Goal: Communication & Community: Answer question/provide support

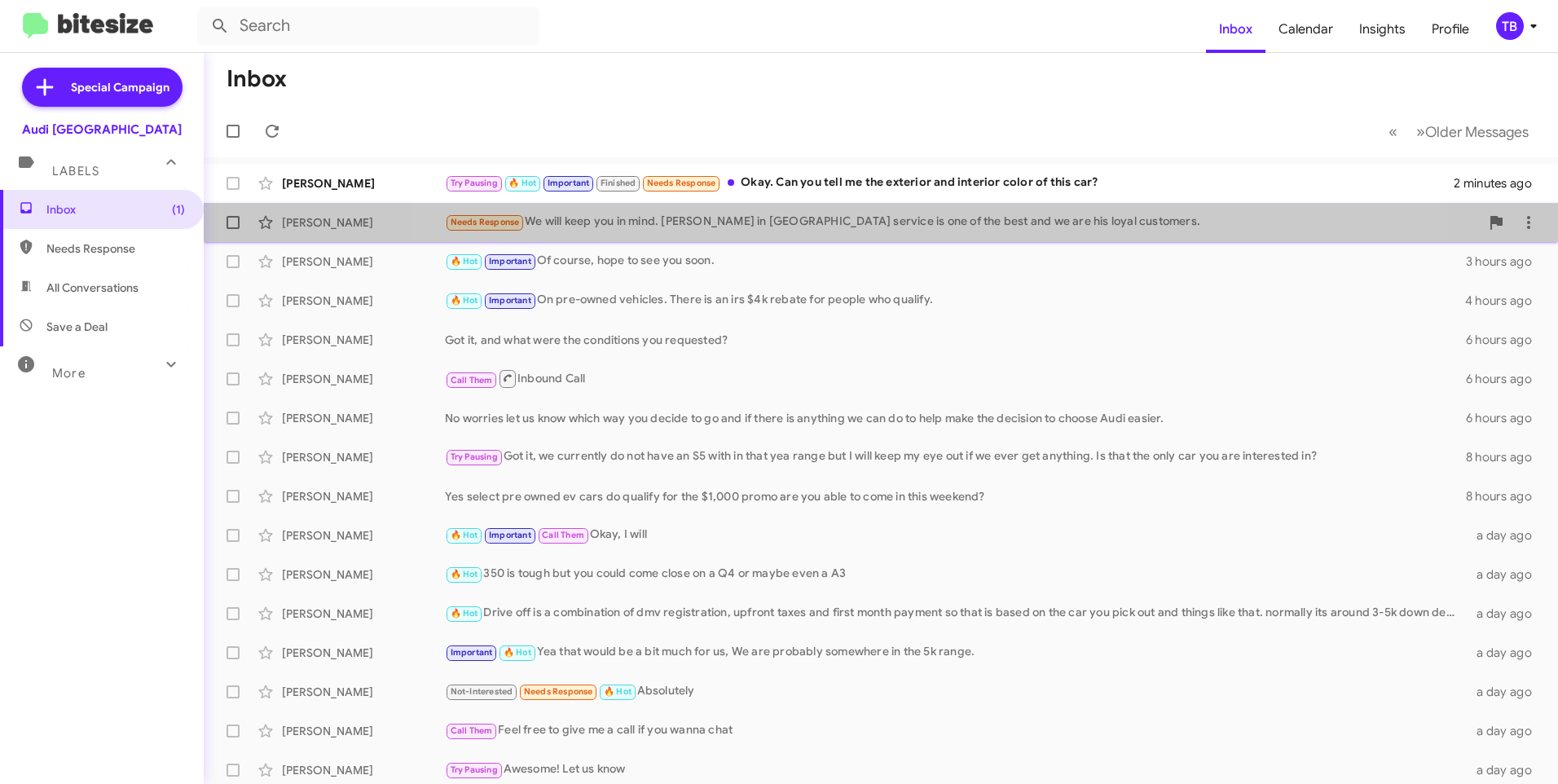
click at [902, 227] on div "Needs Response We will keep you in mind. Arnold in Palo Alto service is one of …" at bounding box center [962, 222] width 1035 height 19
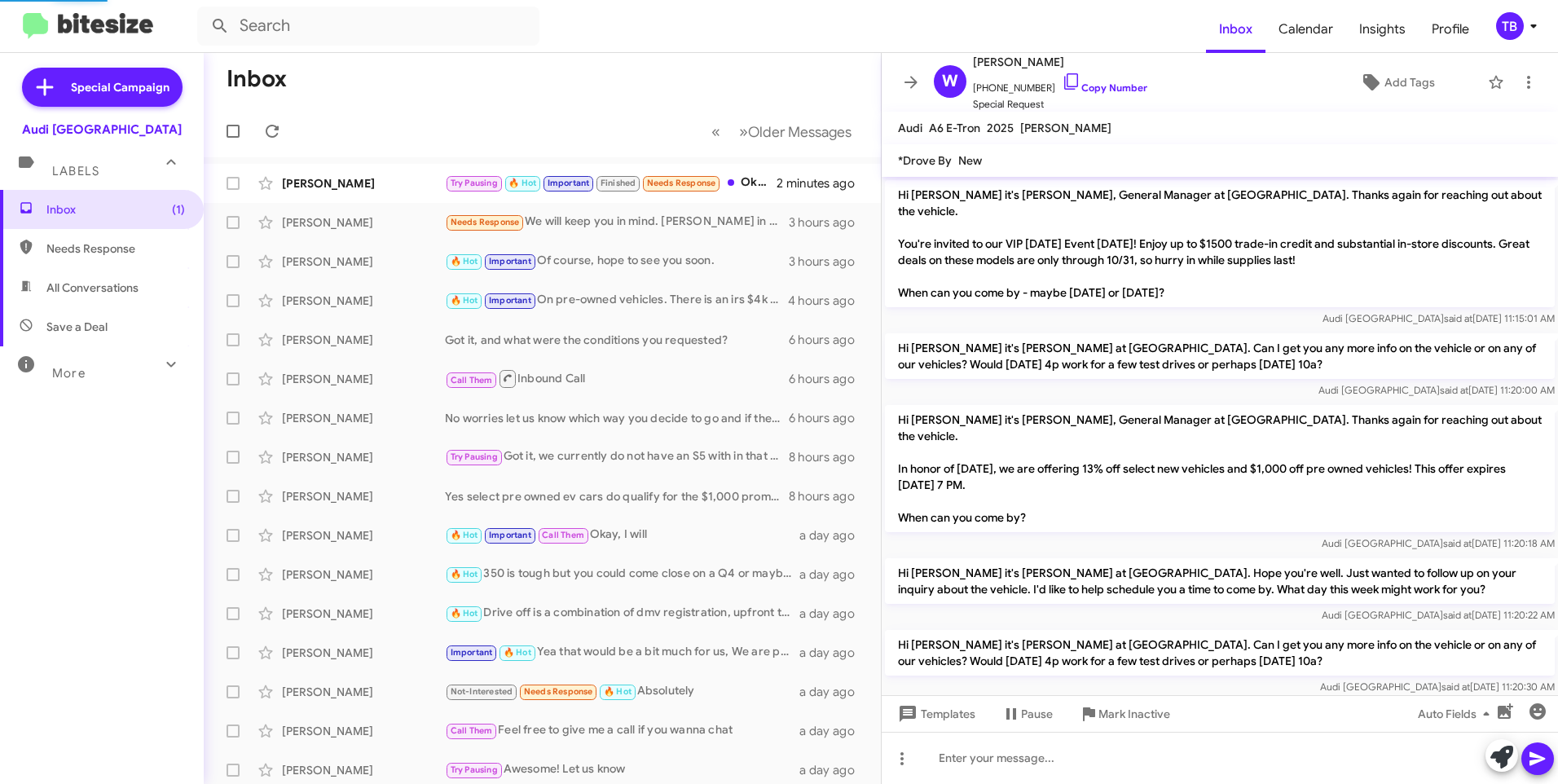
scroll to position [1404, 0]
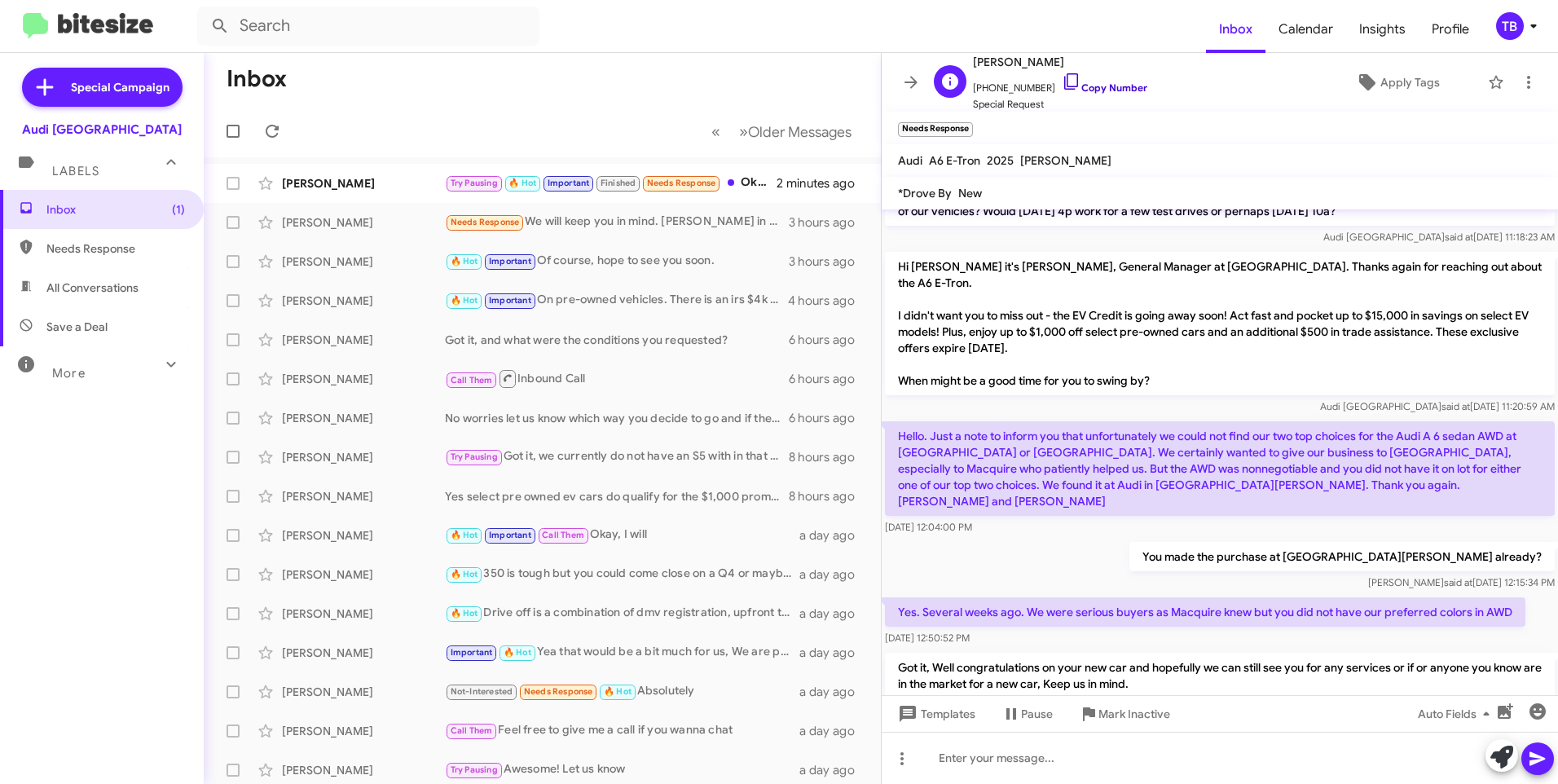
click at [1069, 82] on link "Copy Number" at bounding box center [1105, 88] width 85 height 12
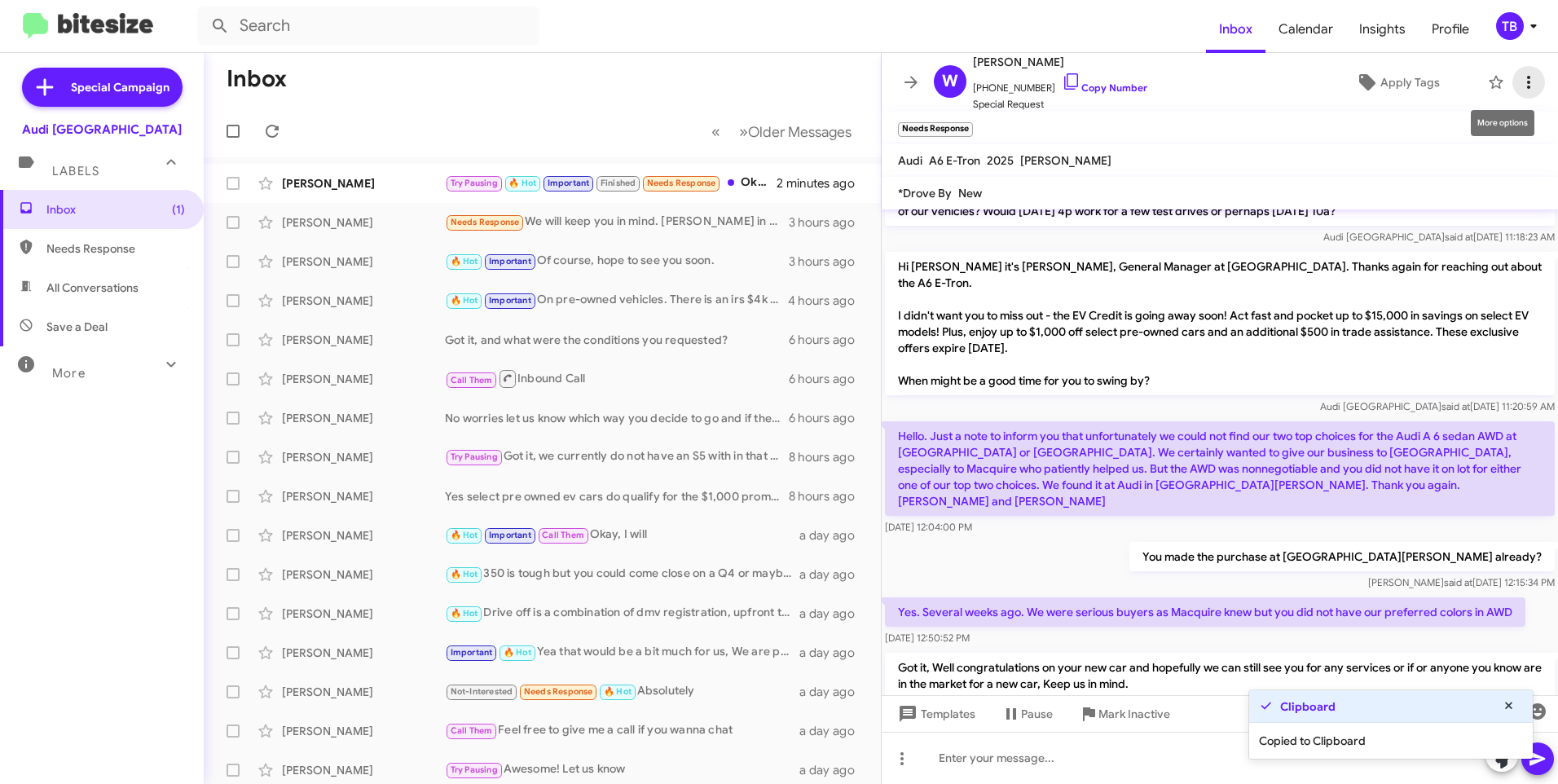
click at [1519, 90] on icon at bounding box center [1529, 82] width 20 height 20
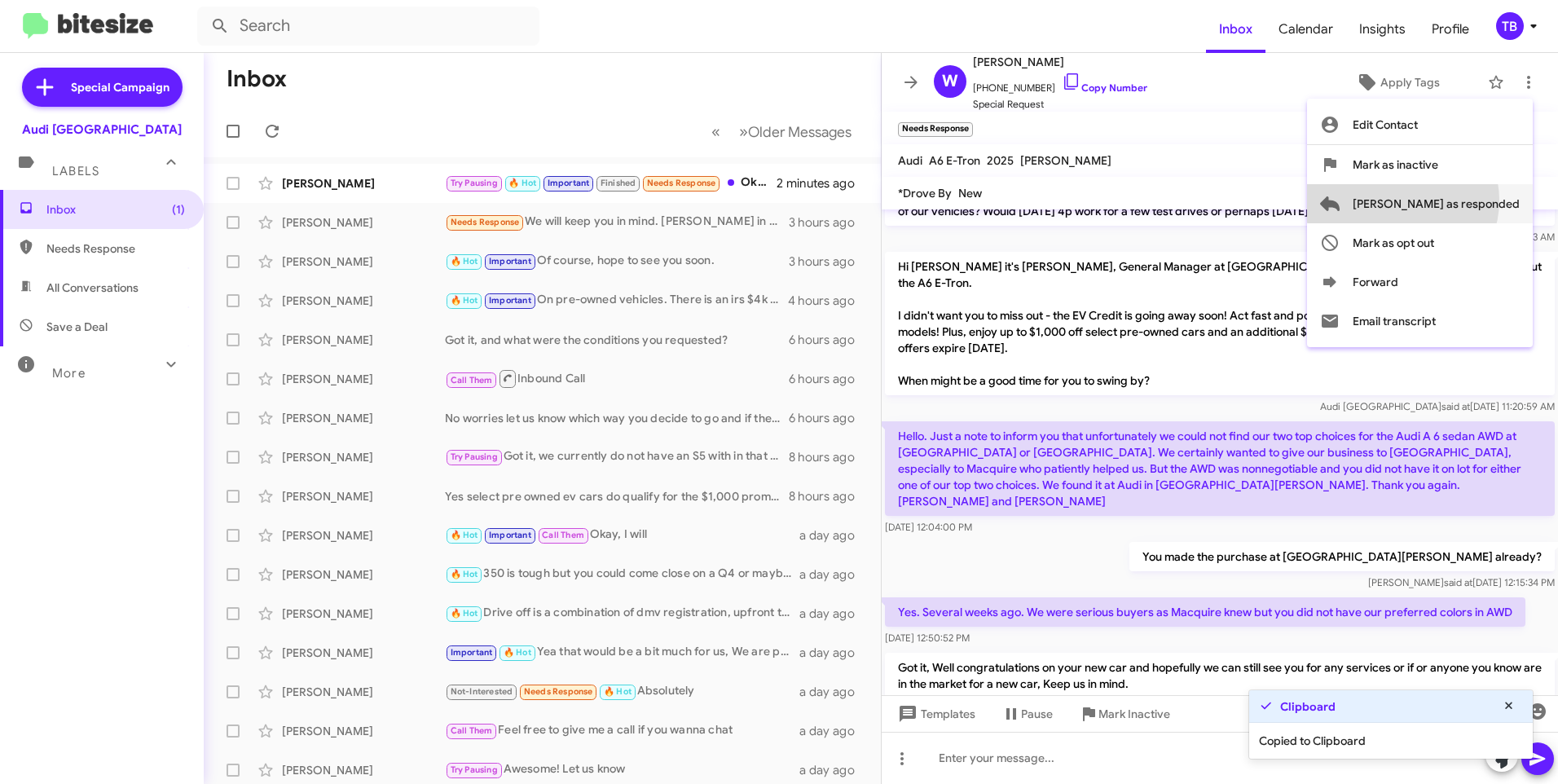
click at [1468, 200] on span "[PERSON_NAME] as responded" at bounding box center [1437, 204] width 167 height 39
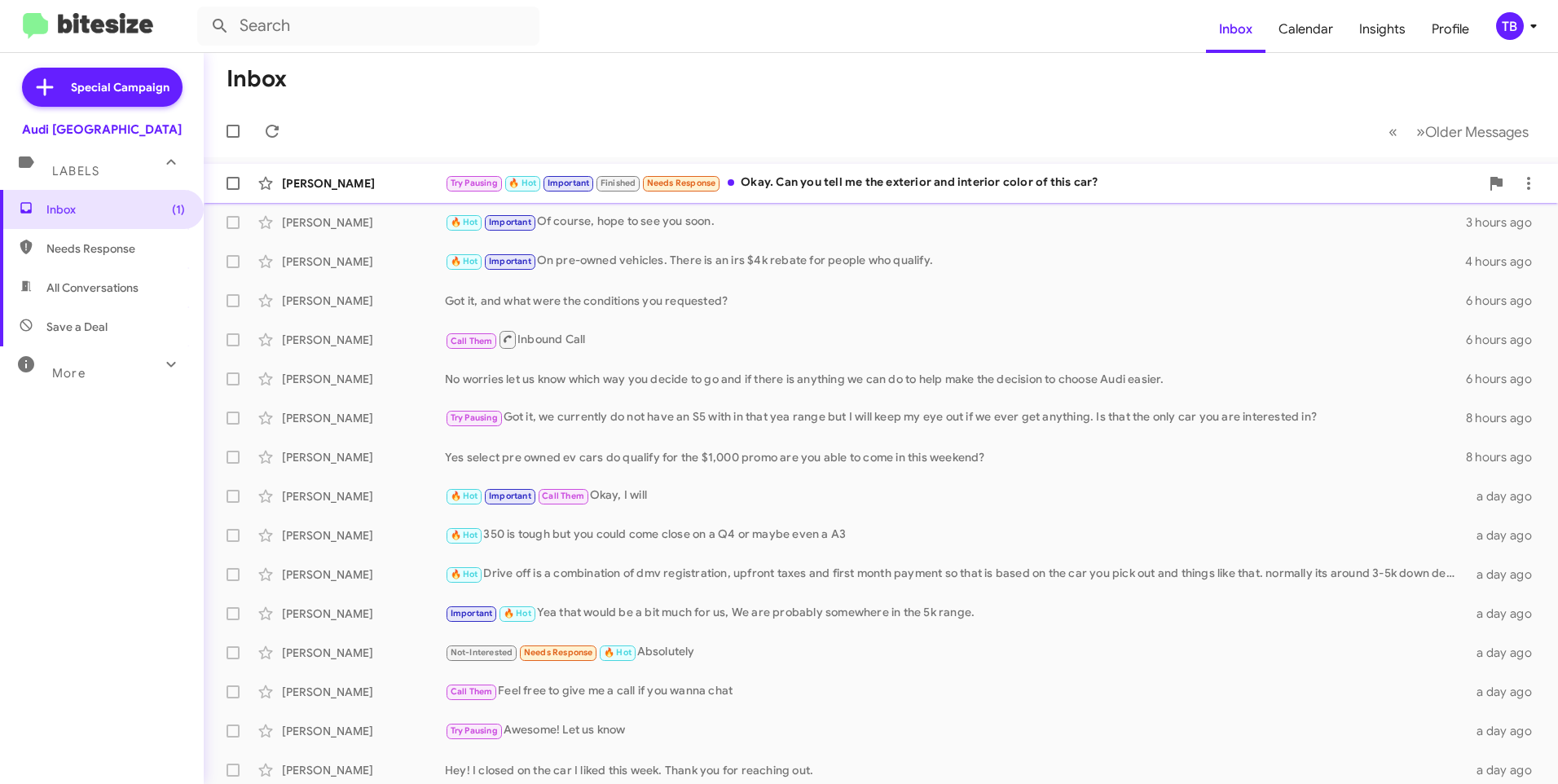
click at [858, 195] on div "Jiya Singh Try Pausing 🔥 Hot Important Finished Needs Response Okay. Can you te…" at bounding box center [881, 183] width 1328 height 33
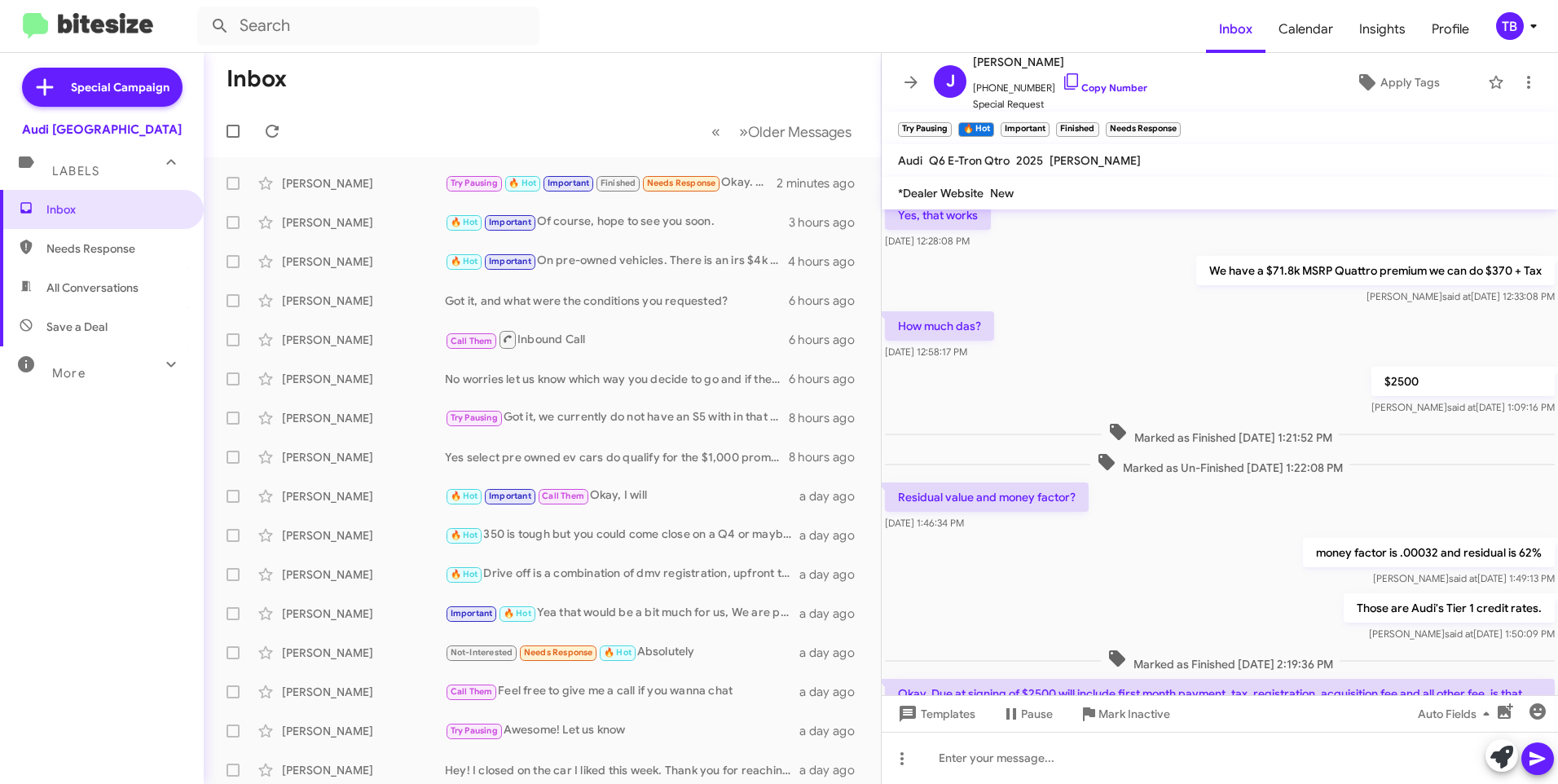
scroll to position [742, 0]
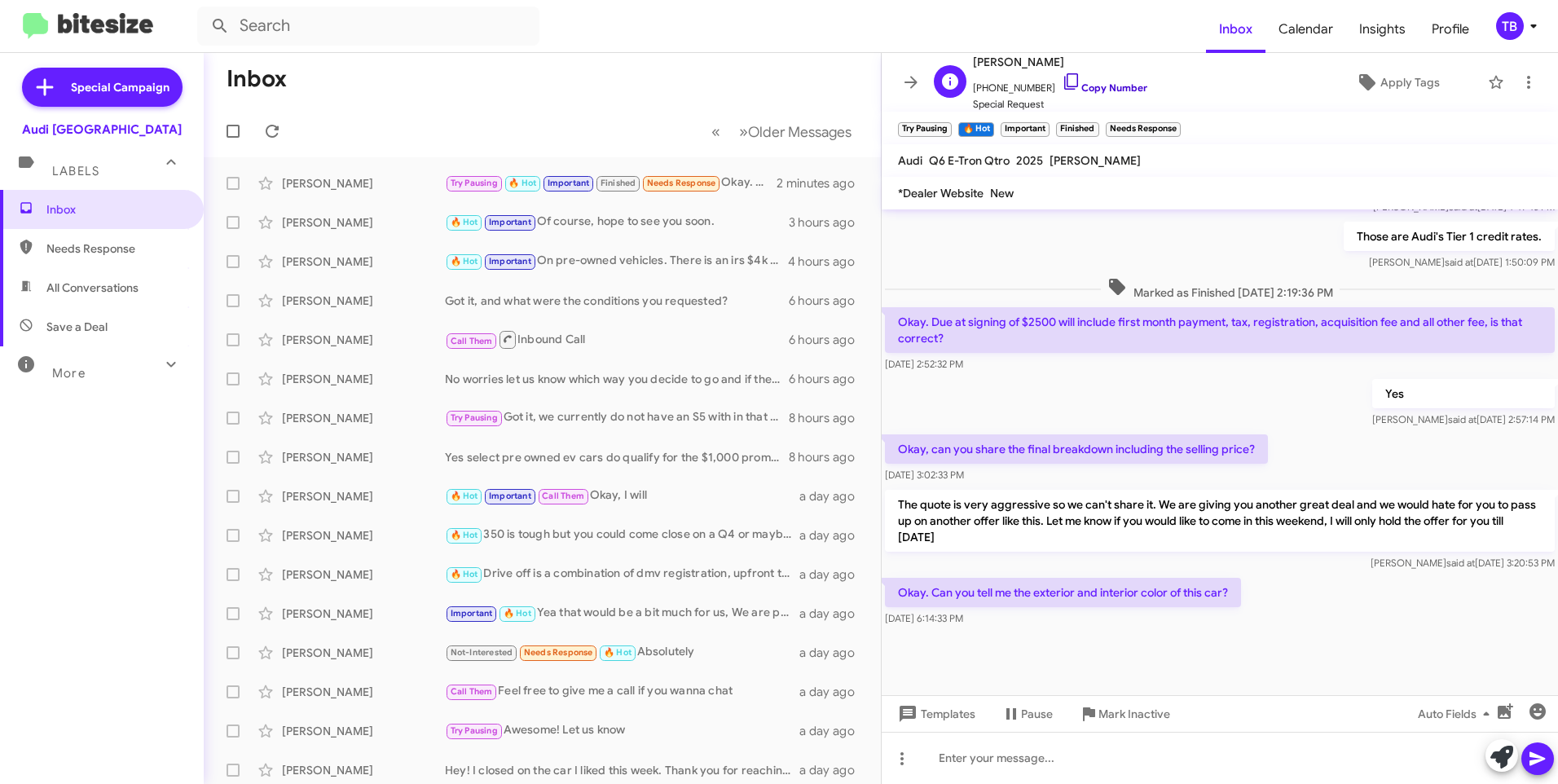
click at [1062, 77] on icon at bounding box center [1072, 82] width 20 height 20
click at [1144, 392] on div "Yes Marcus said at Sep 12, 2025, 2:57:14 PM" at bounding box center [1221, 403] width 677 height 55
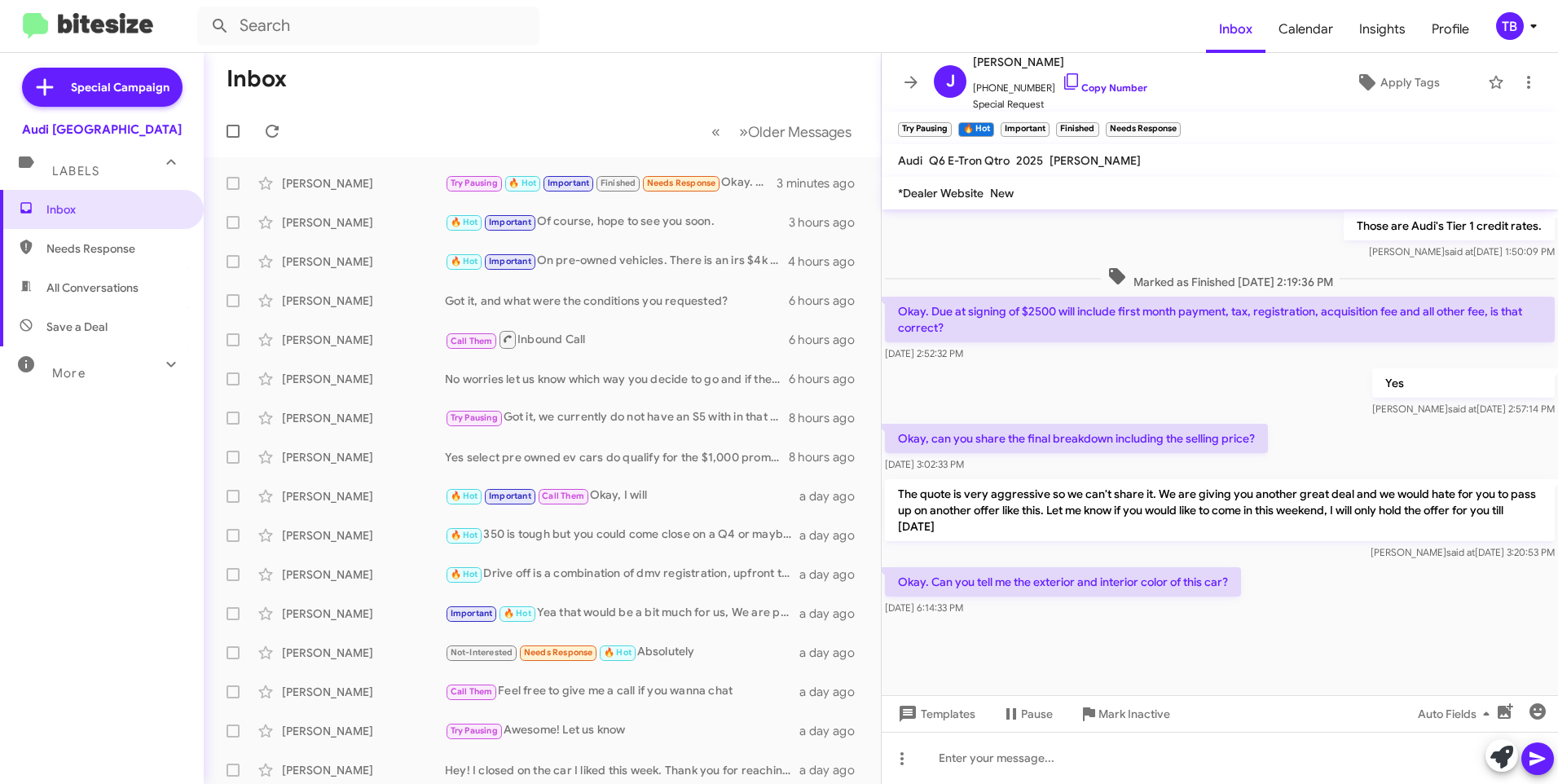
scroll to position [1690, 0]
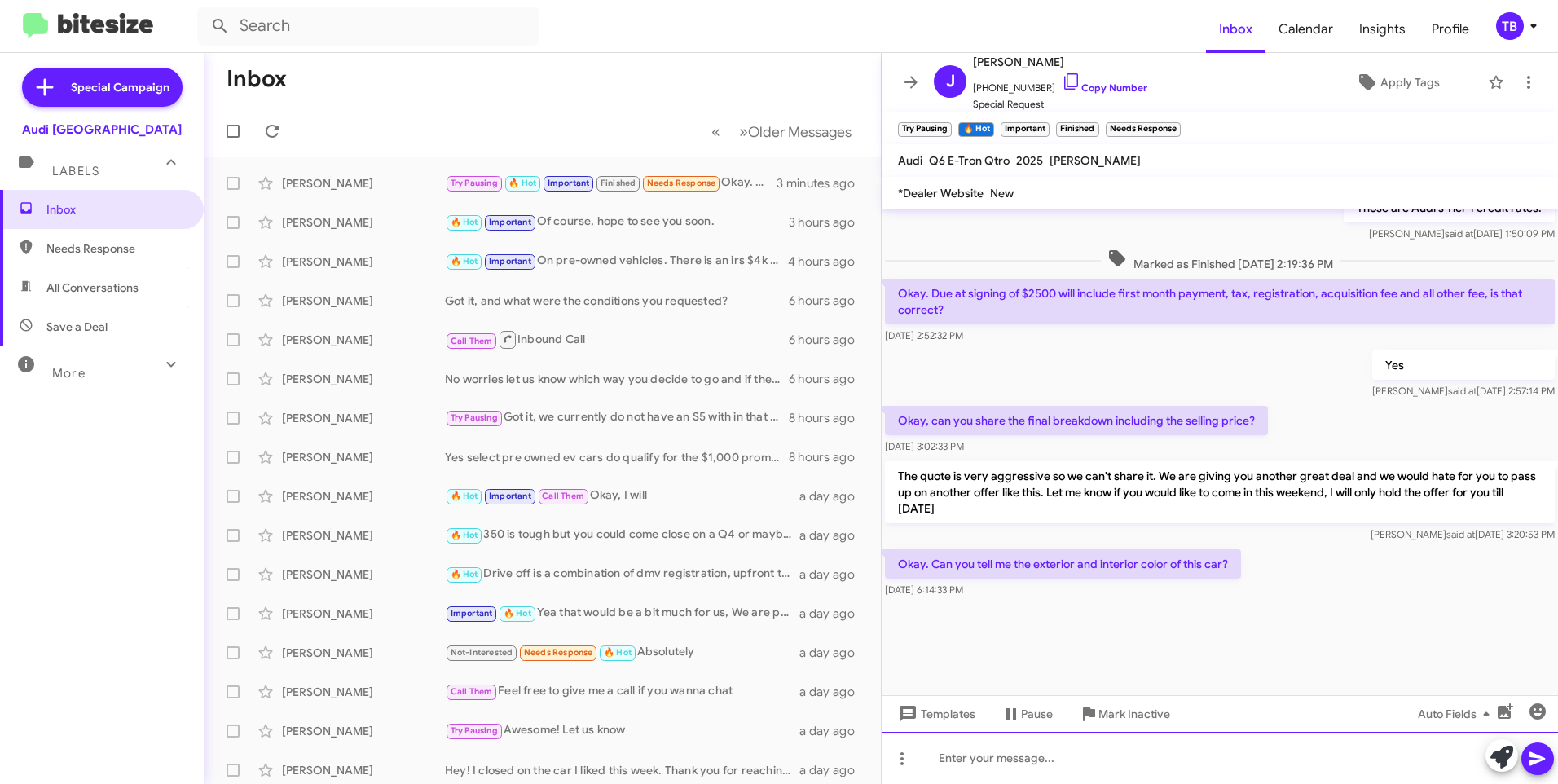
click at [1090, 748] on div at bounding box center [1221, 757] width 677 height 53
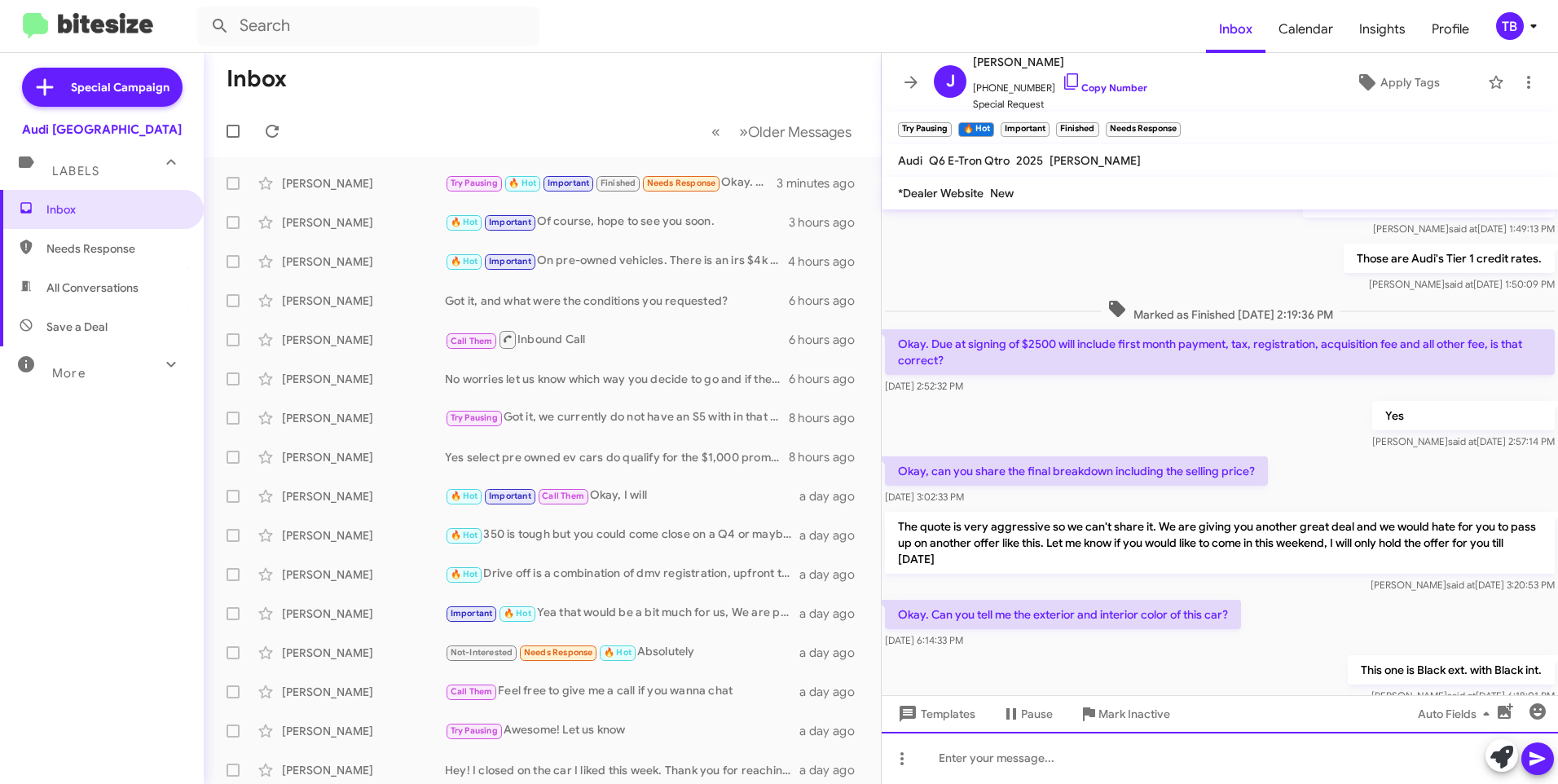
scroll to position [1808, 0]
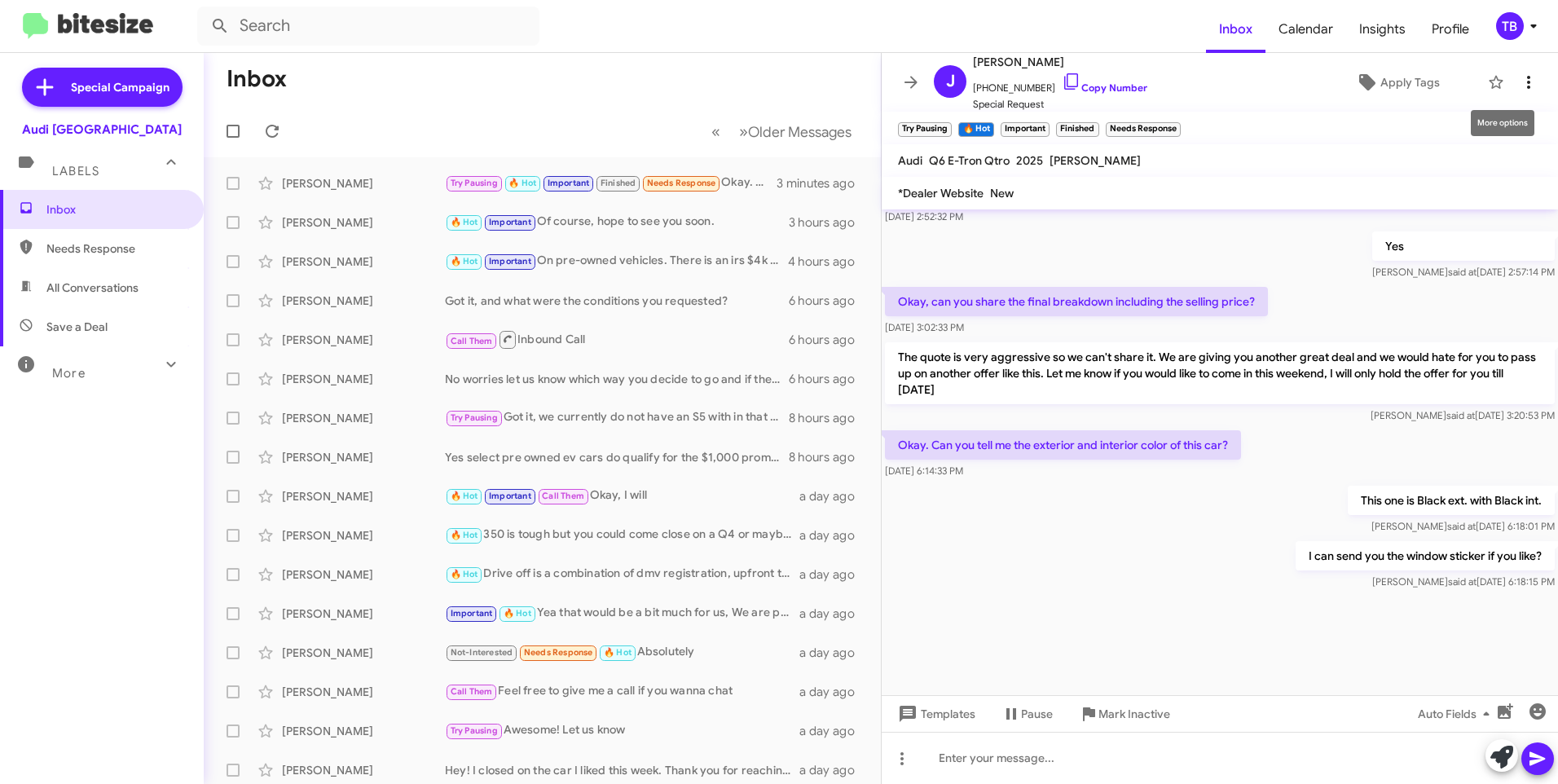
click at [1526, 81] on icon at bounding box center [1529, 82] width 20 height 20
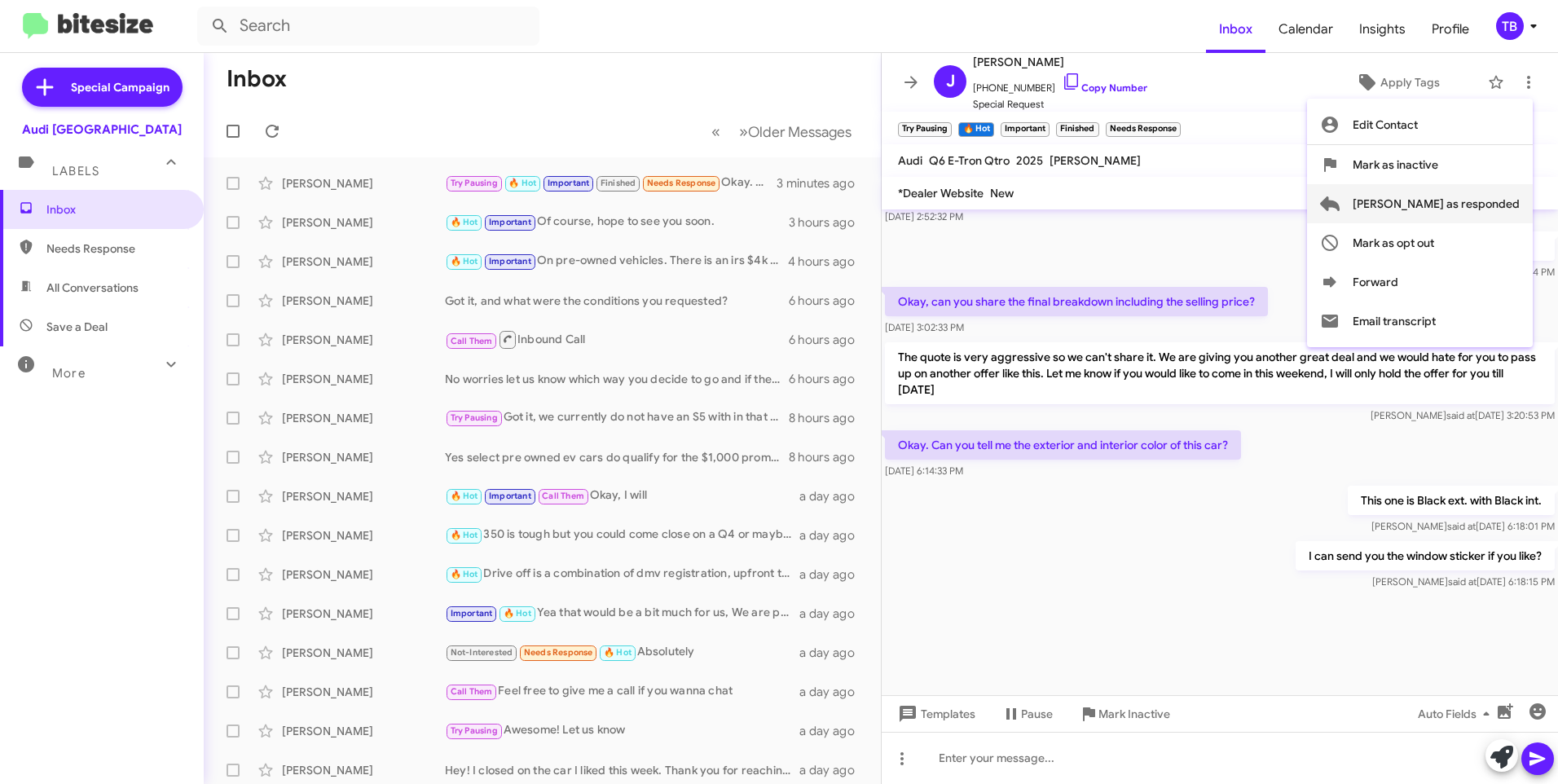
click at [1471, 200] on span "[PERSON_NAME] as responded" at bounding box center [1437, 204] width 167 height 39
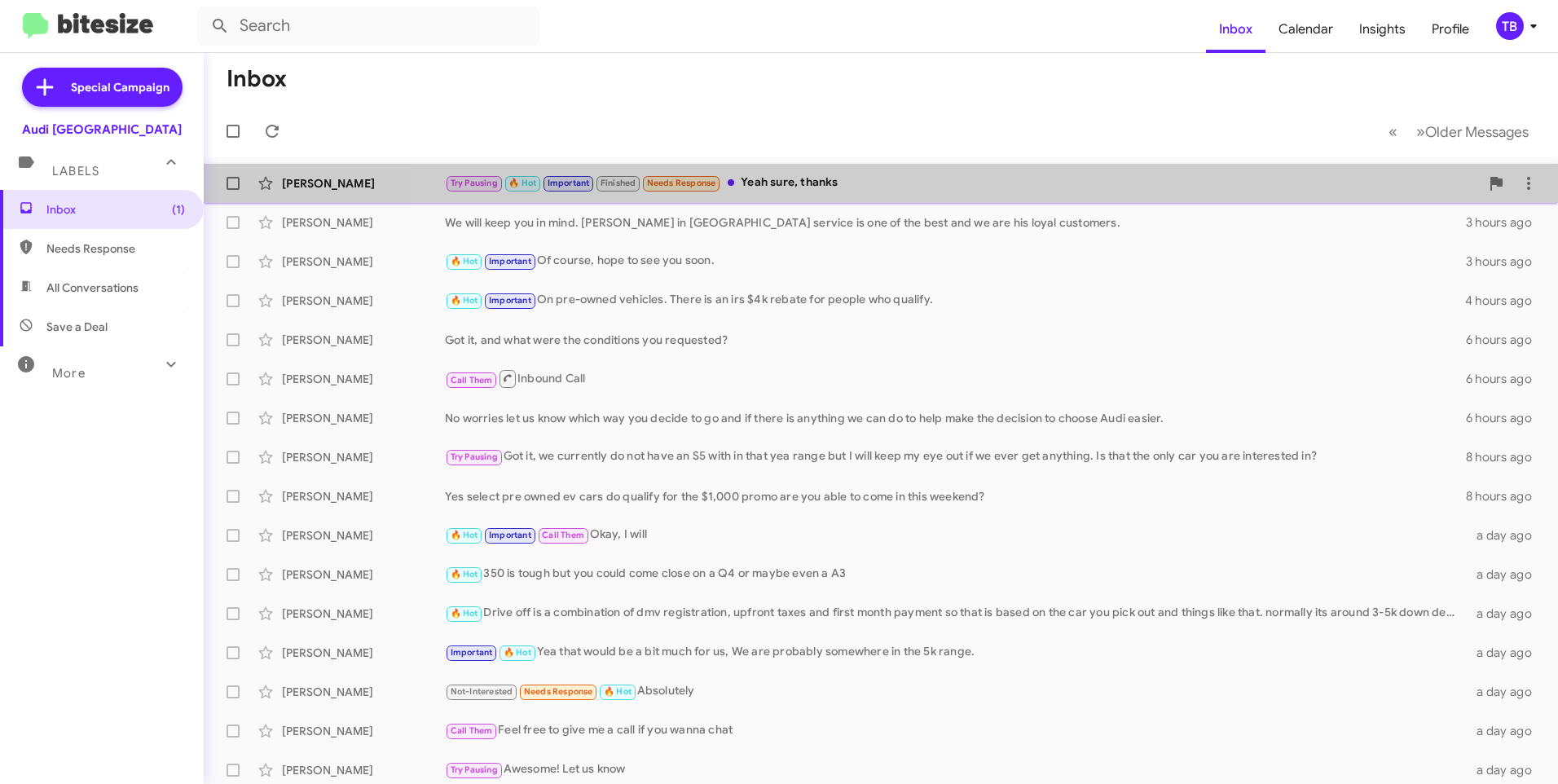
click at [966, 196] on div "Jiya Singh Try Pausing 🔥 Hot Important Finished Needs Response Yeah sure, thank…" at bounding box center [881, 183] width 1328 height 33
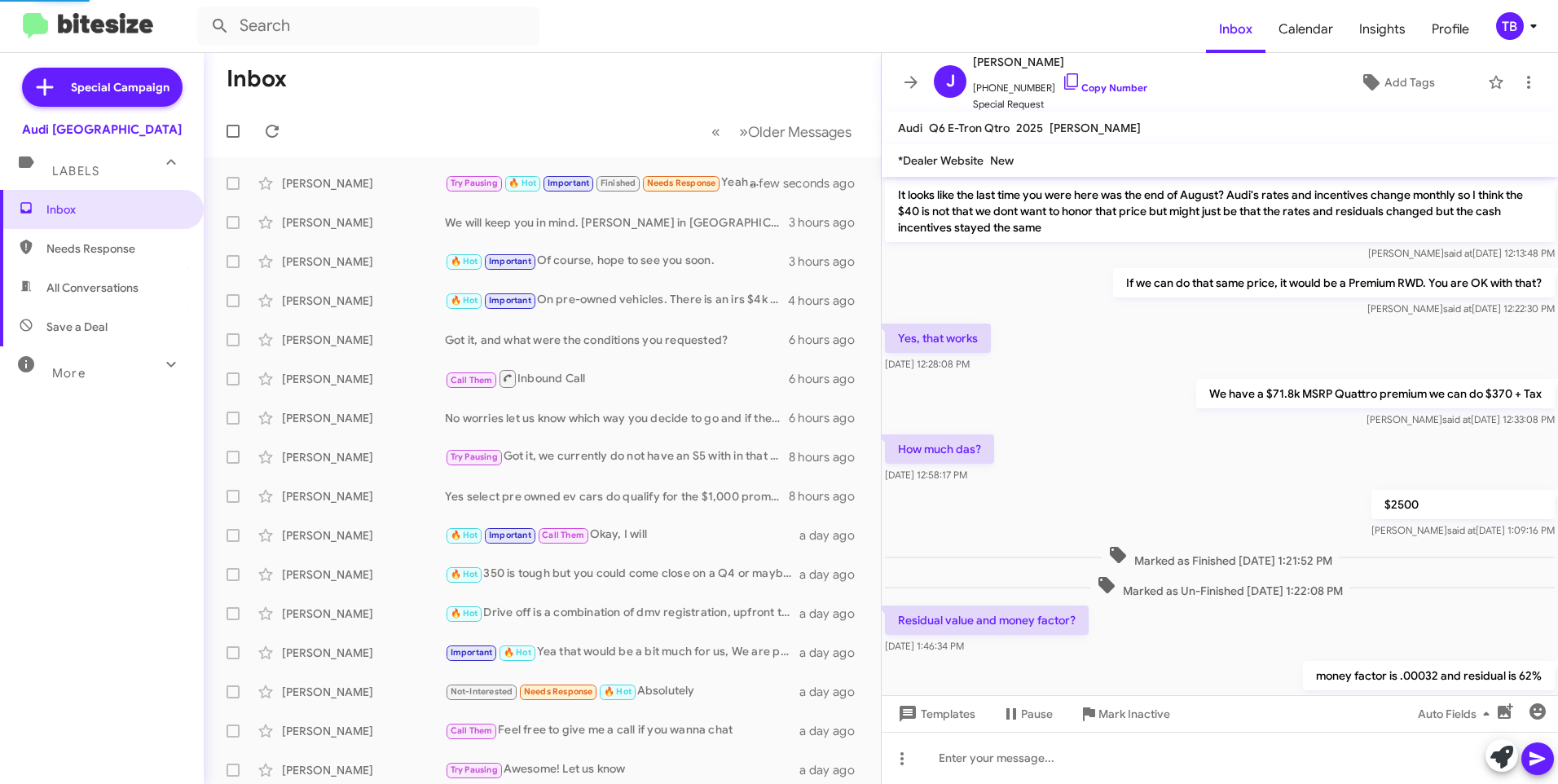
scroll to position [677, 0]
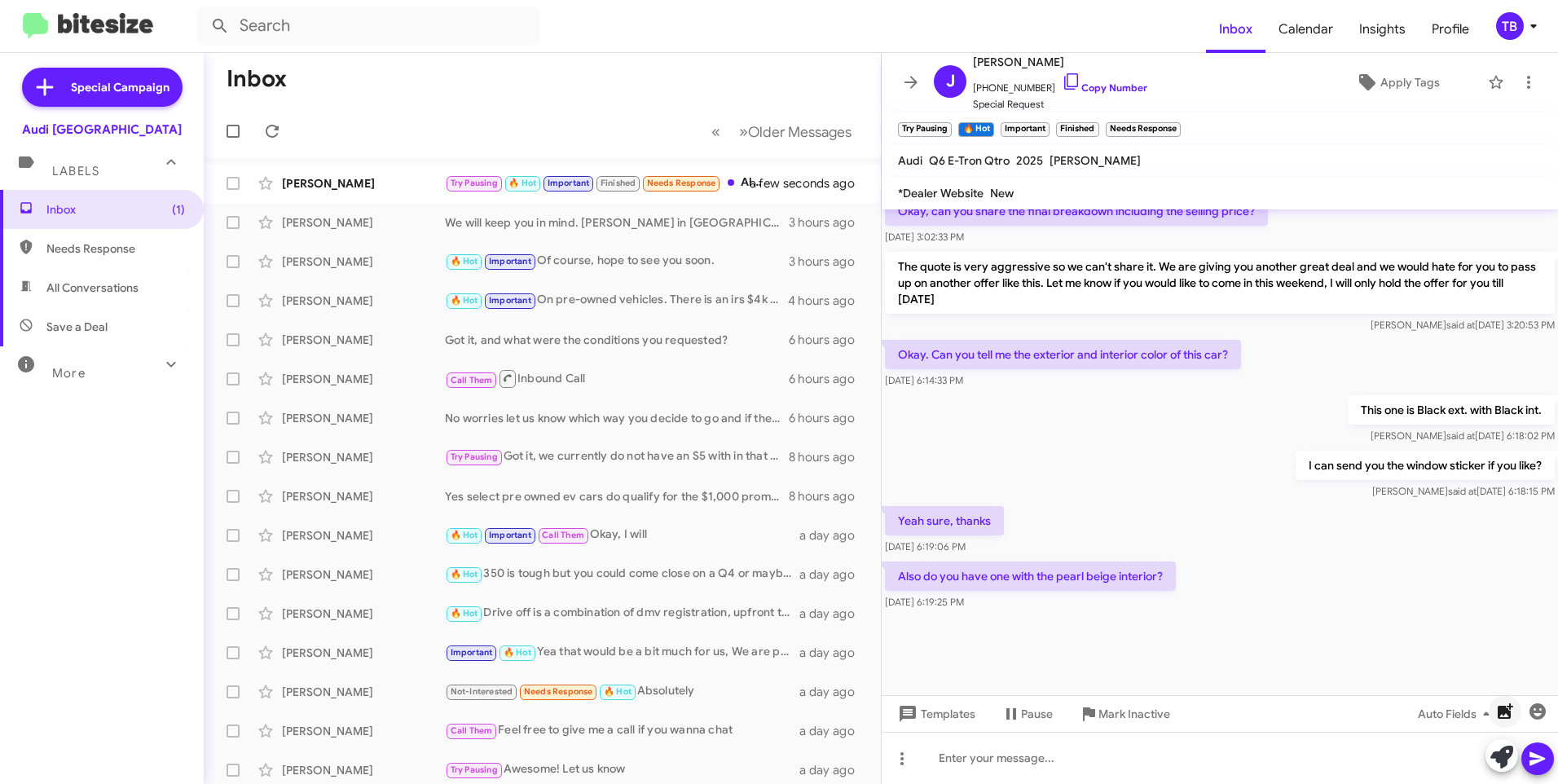
click at [1508, 714] on icon "button" at bounding box center [1505, 710] width 15 height 15
click at [1537, 754] on icon at bounding box center [1538, 758] width 20 height 20
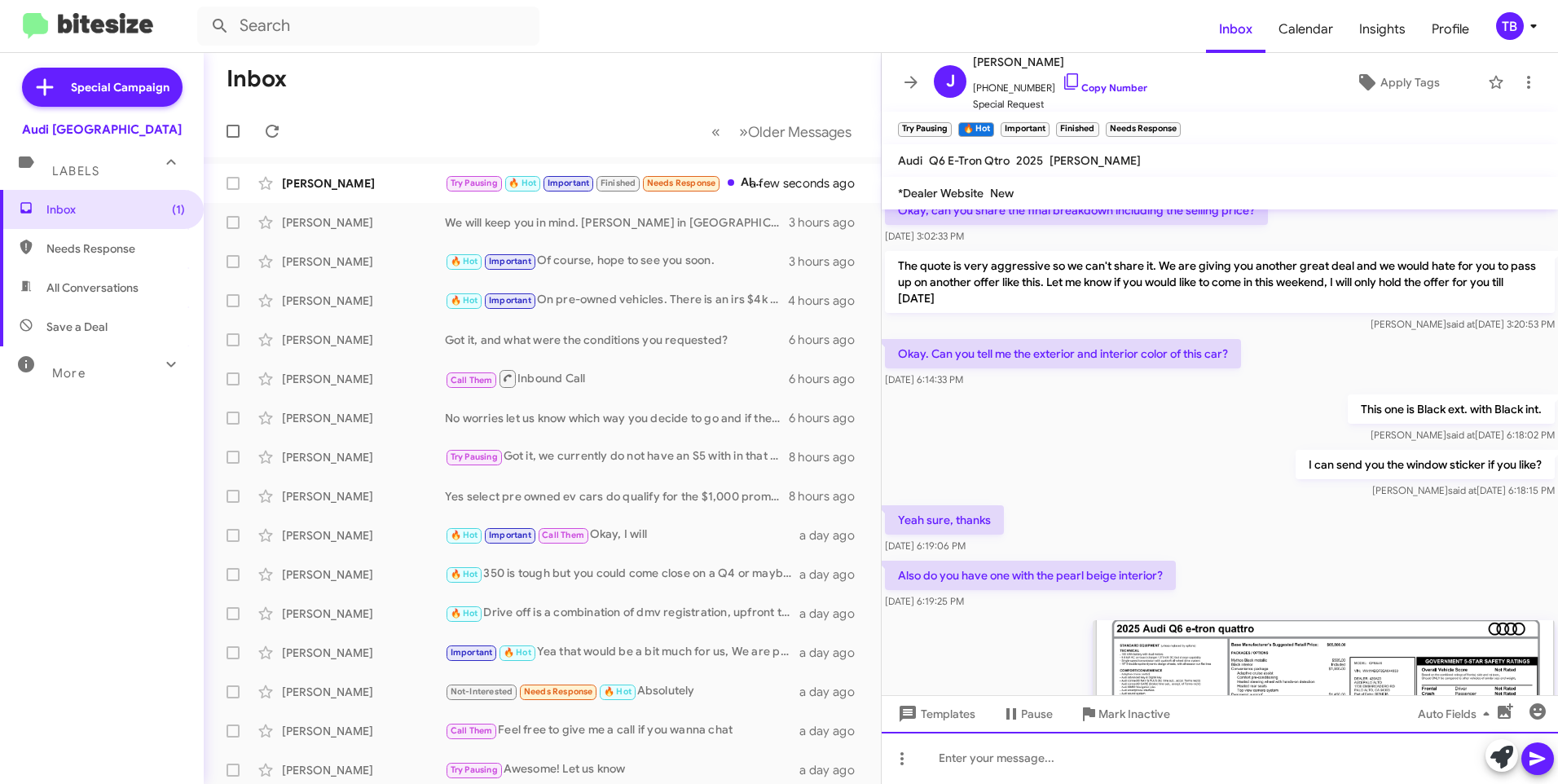
scroll to position [2284, 0]
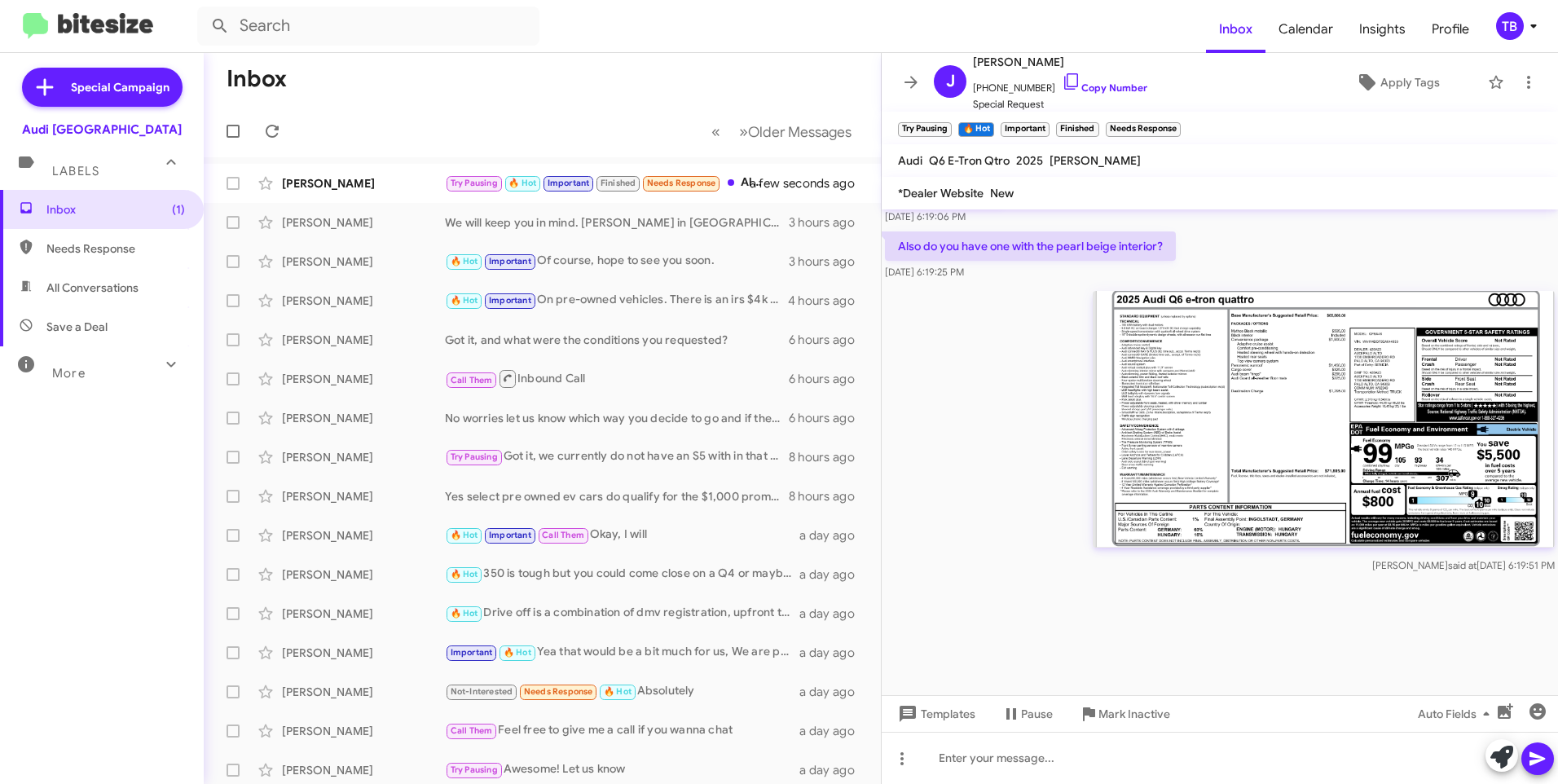
click at [1367, 439] on img at bounding box center [1324, 419] width 462 height 256
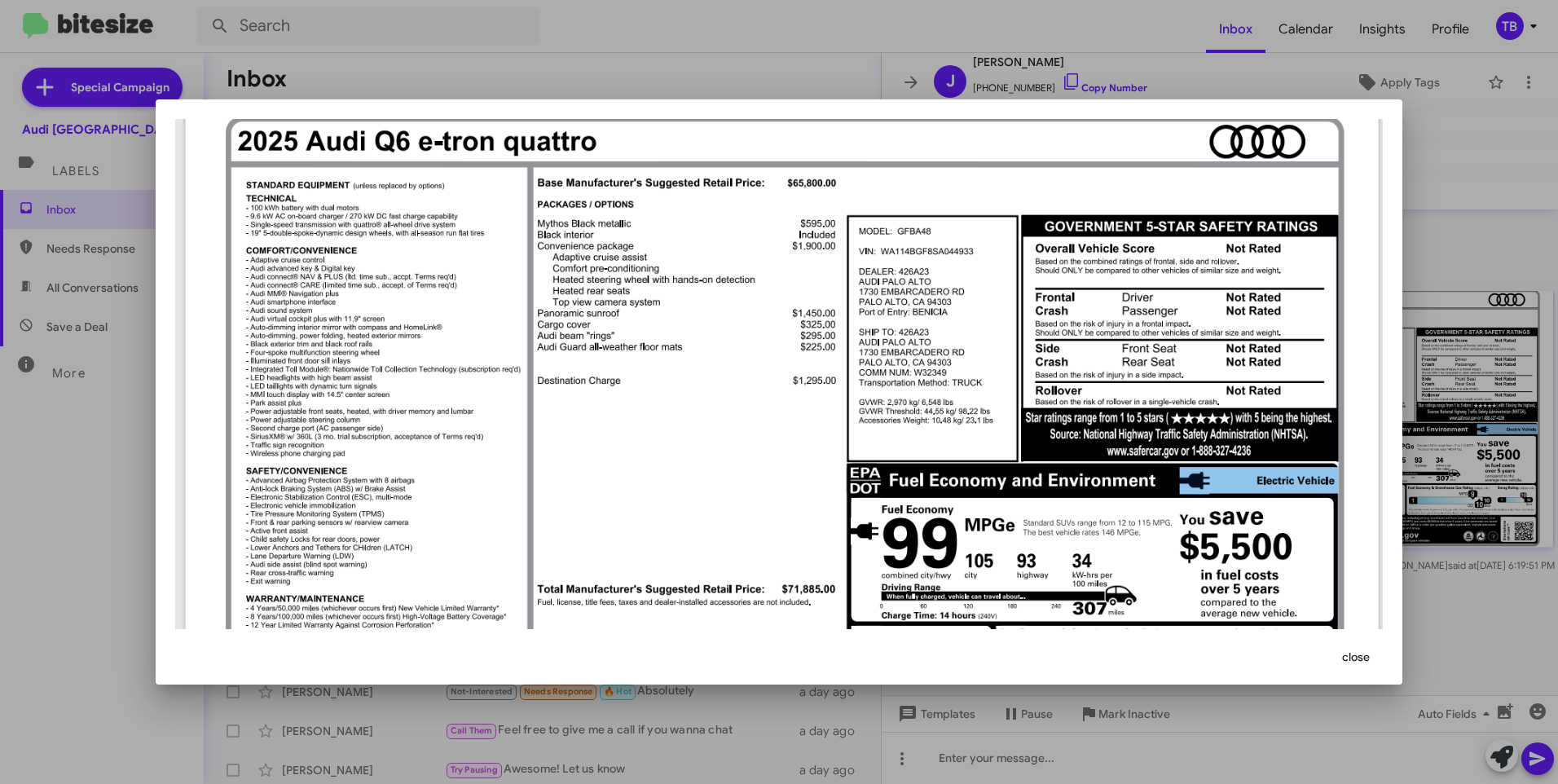
drag, startPoint x: 1367, startPoint y: 439, endPoint x: 789, endPoint y: 423, distance: 578.2
click at [789, 423] on img at bounding box center [779, 454] width 1208 height 670
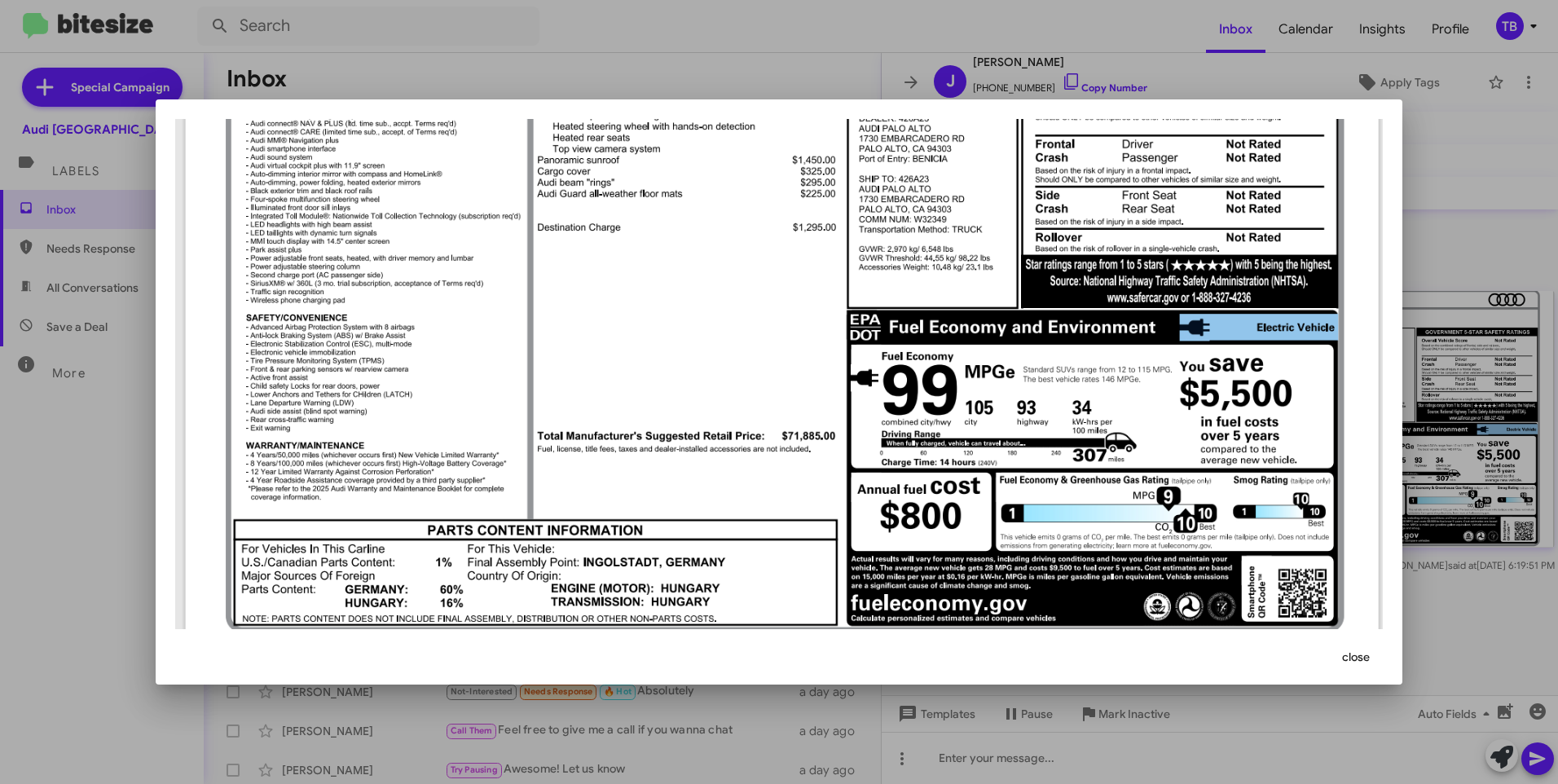
scroll to position [0, 0]
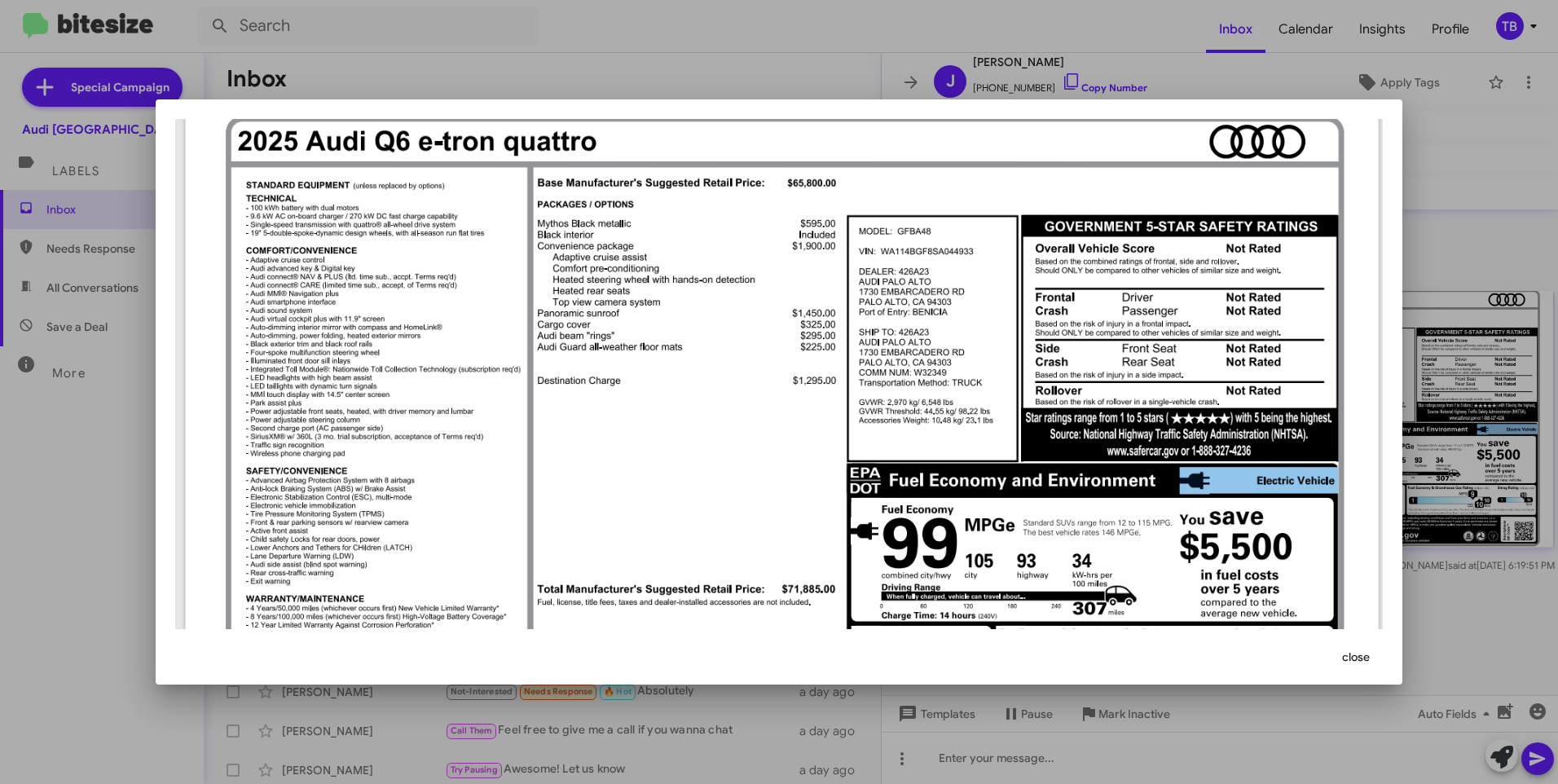
click at [1498, 149] on div at bounding box center [779, 392] width 1558 height 784
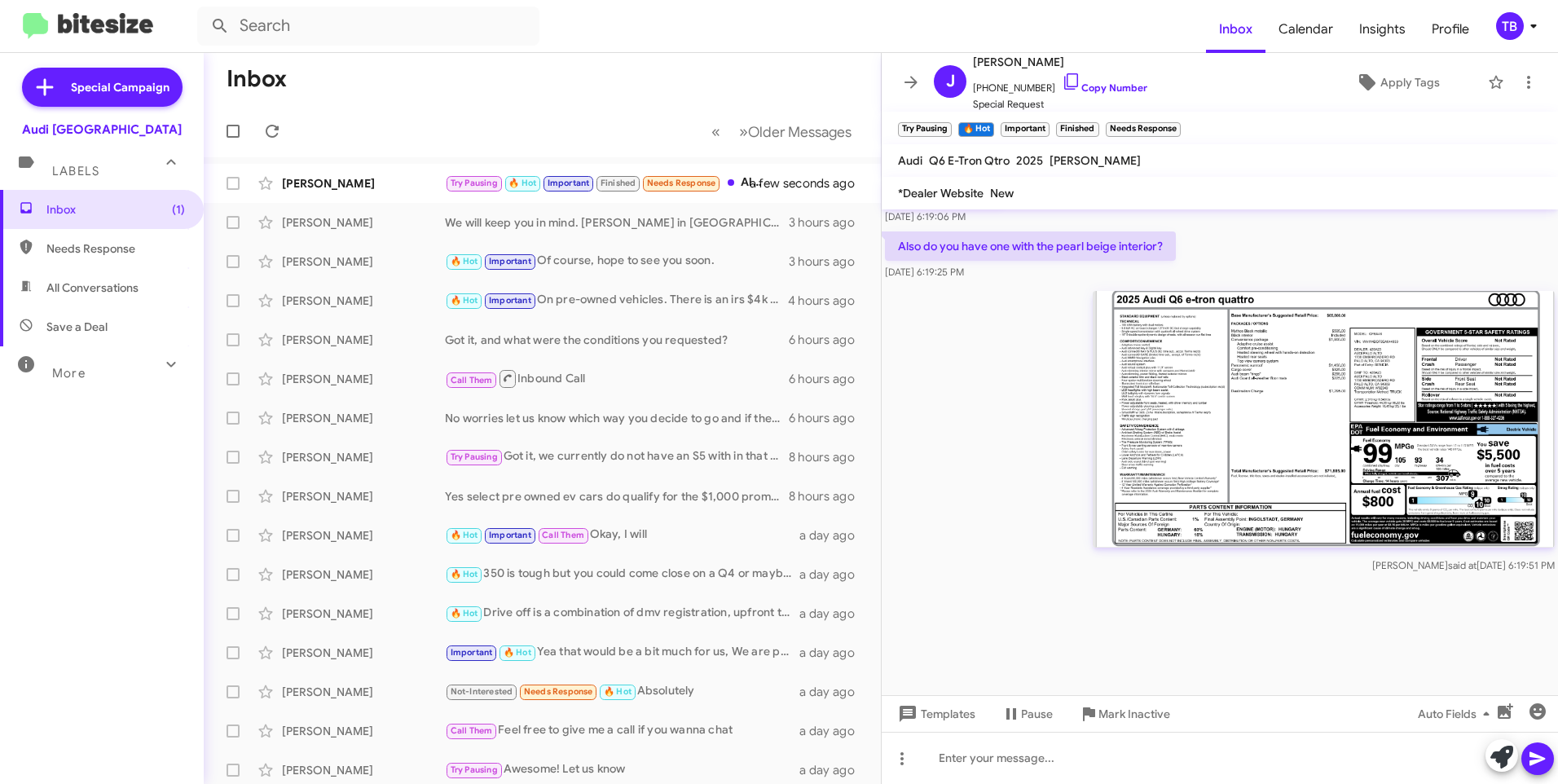
scroll to position [2203, 0]
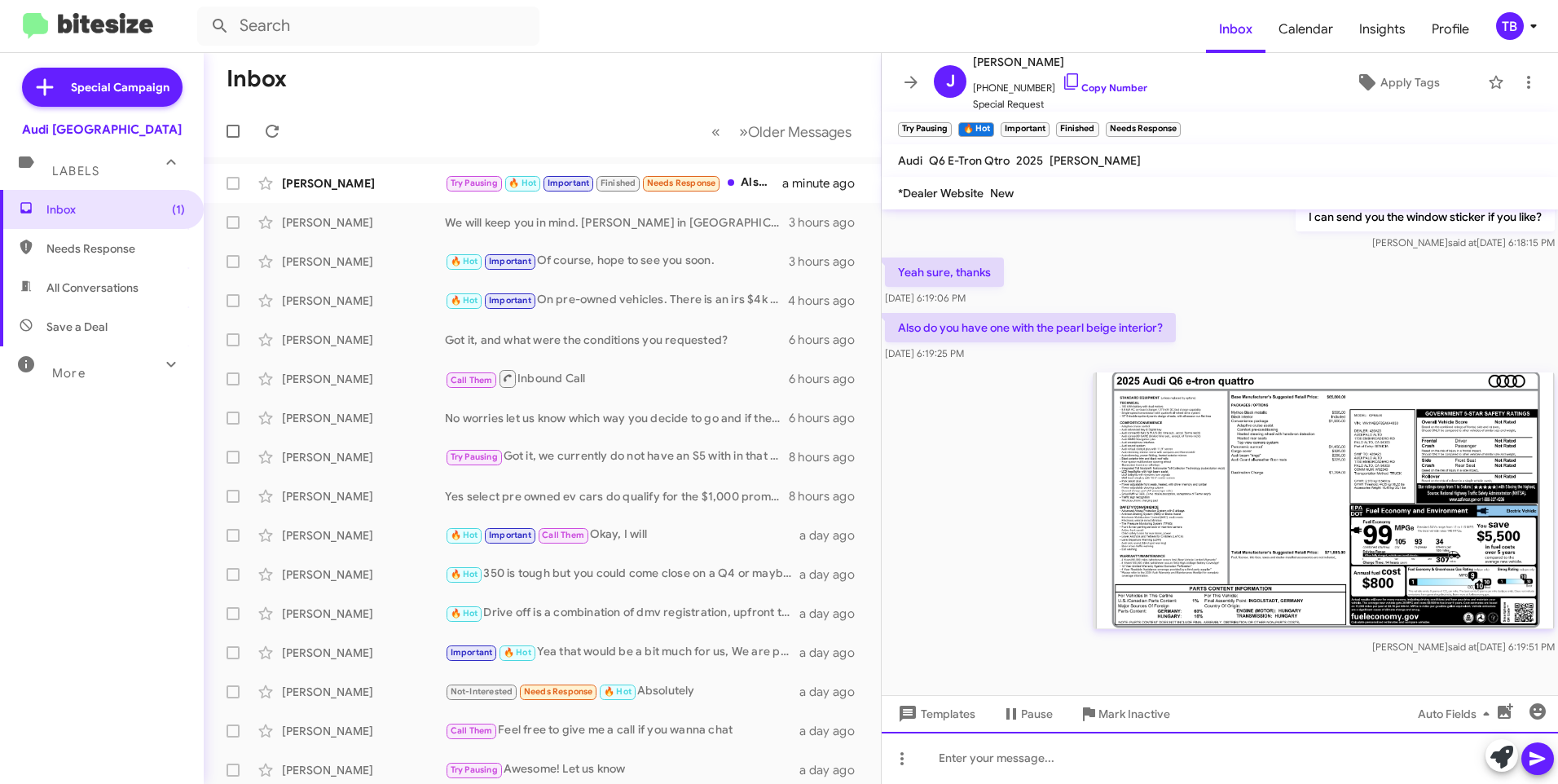
click at [1285, 759] on div at bounding box center [1221, 757] width 677 height 53
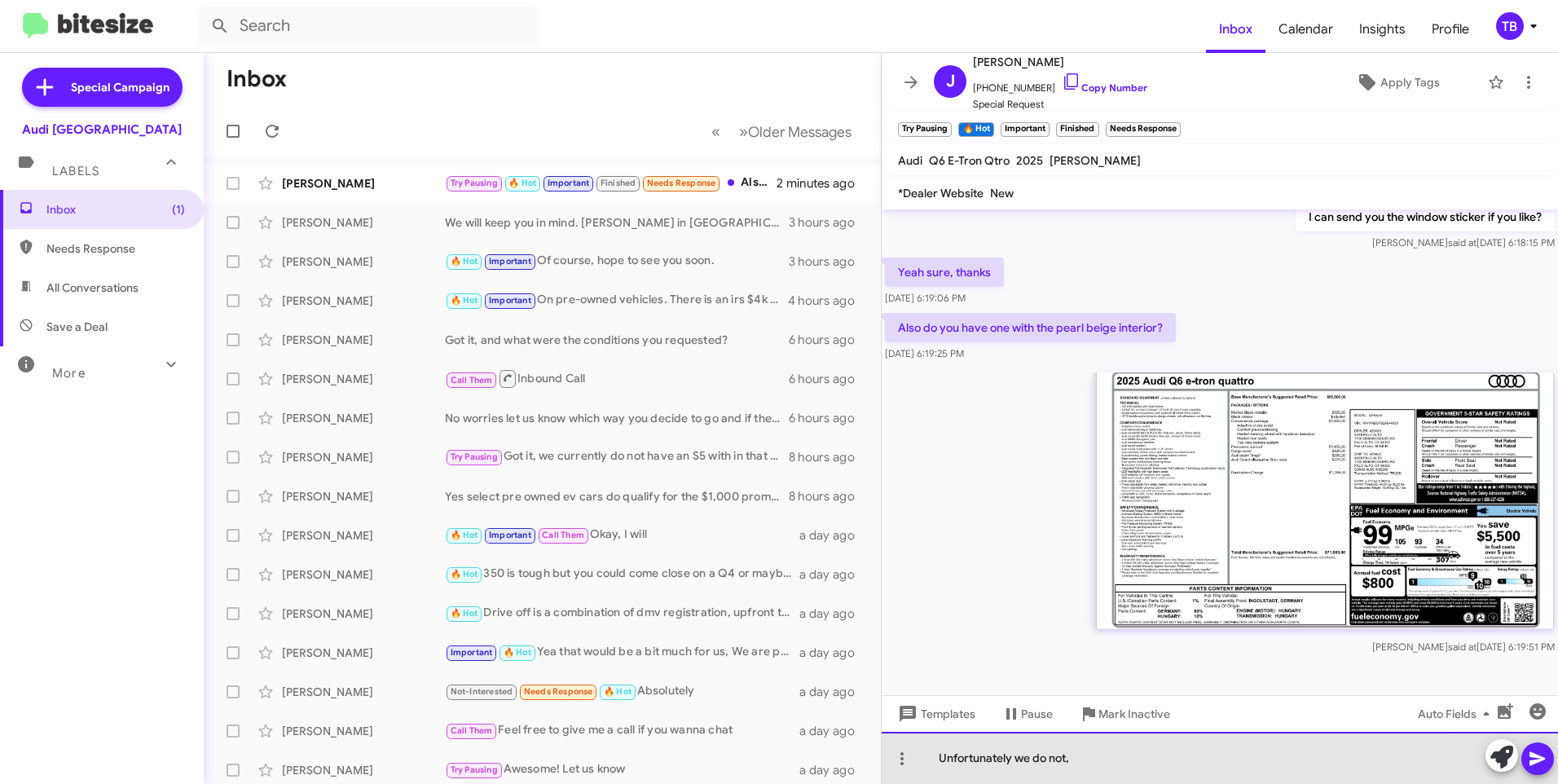
click at [1091, 772] on div "Unfortunately we do not," at bounding box center [1221, 757] width 677 height 53
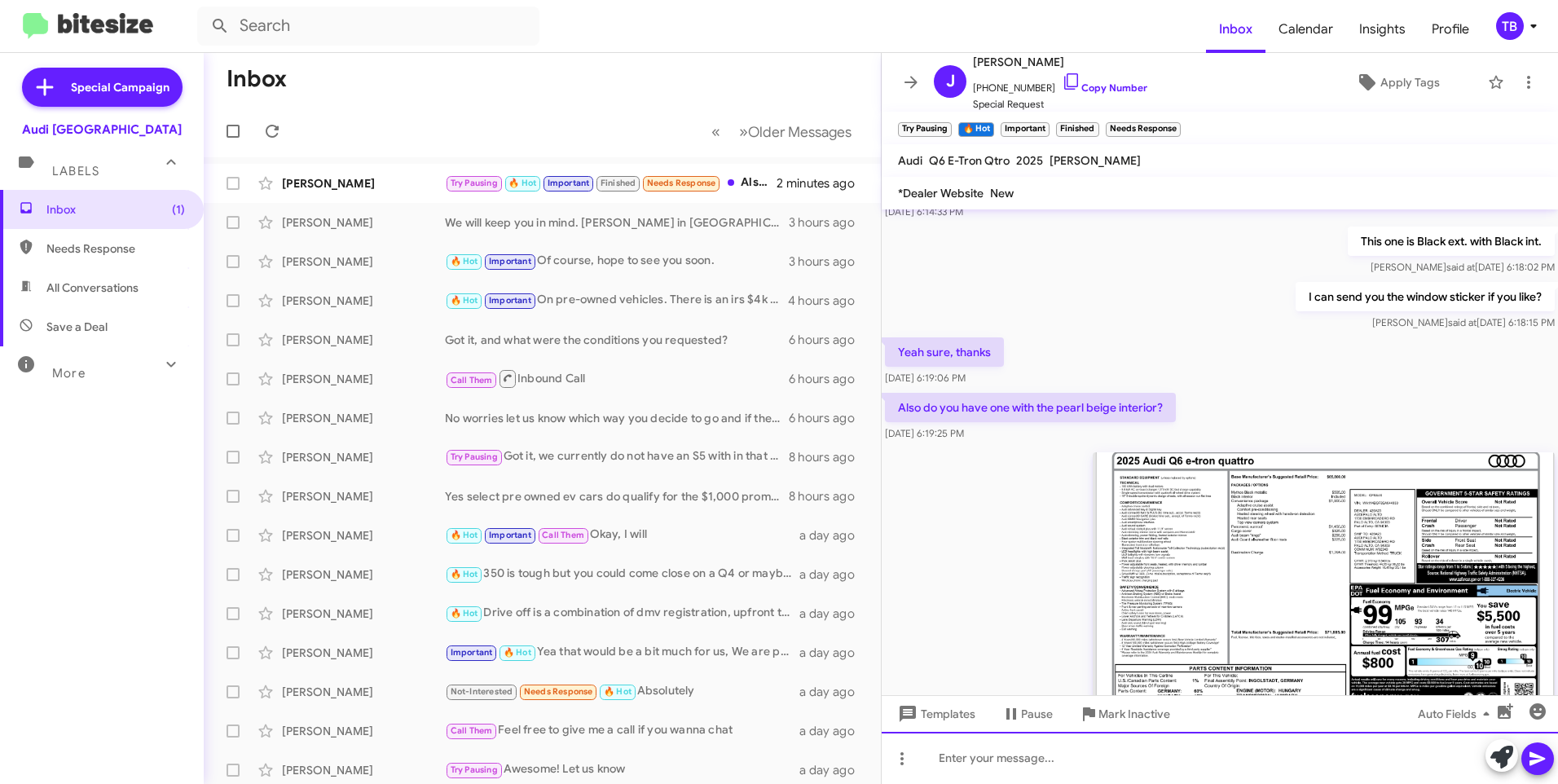
scroll to position [2344, 0]
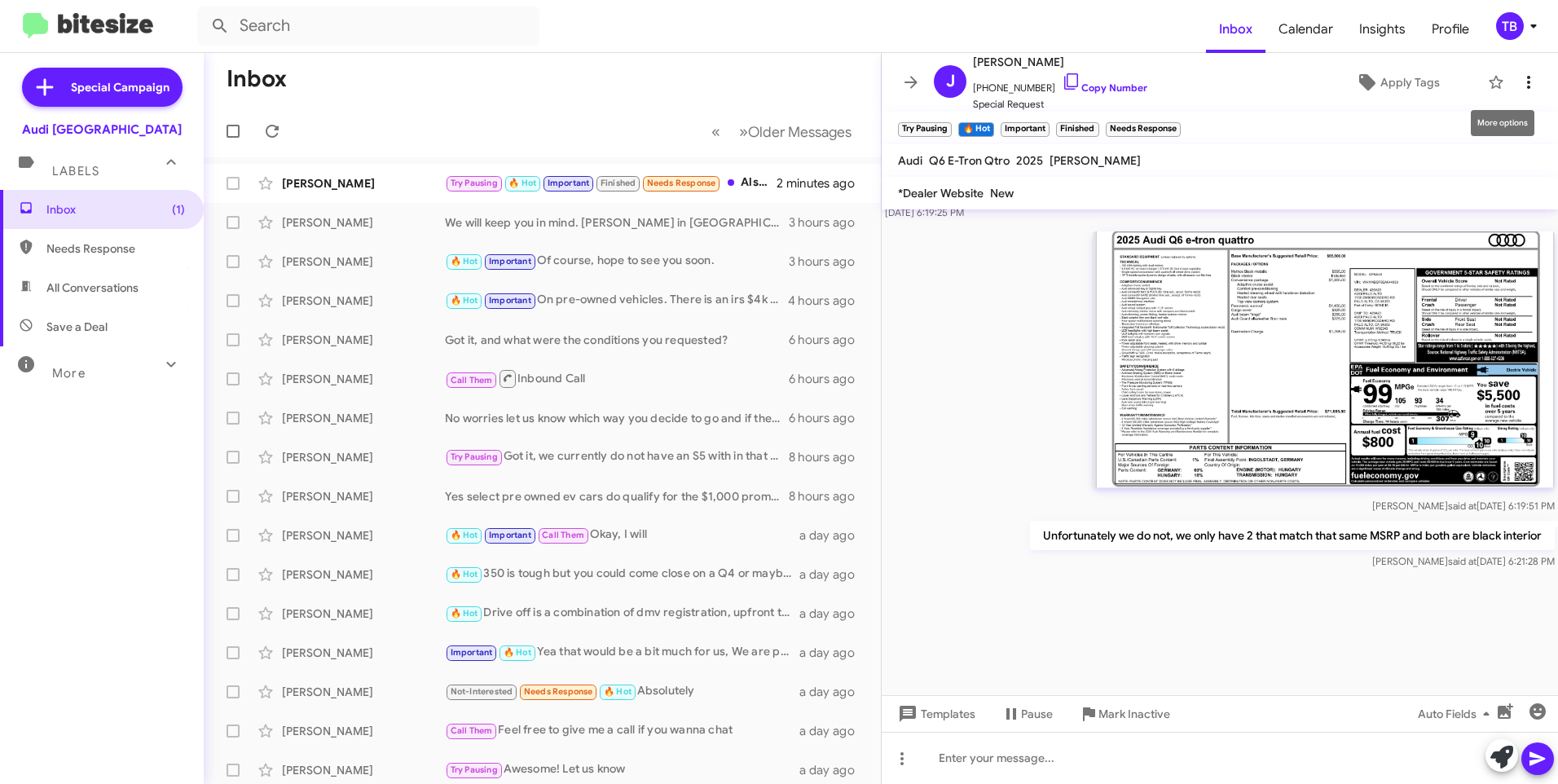
click at [1526, 82] on icon at bounding box center [1529, 82] width 20 height 20
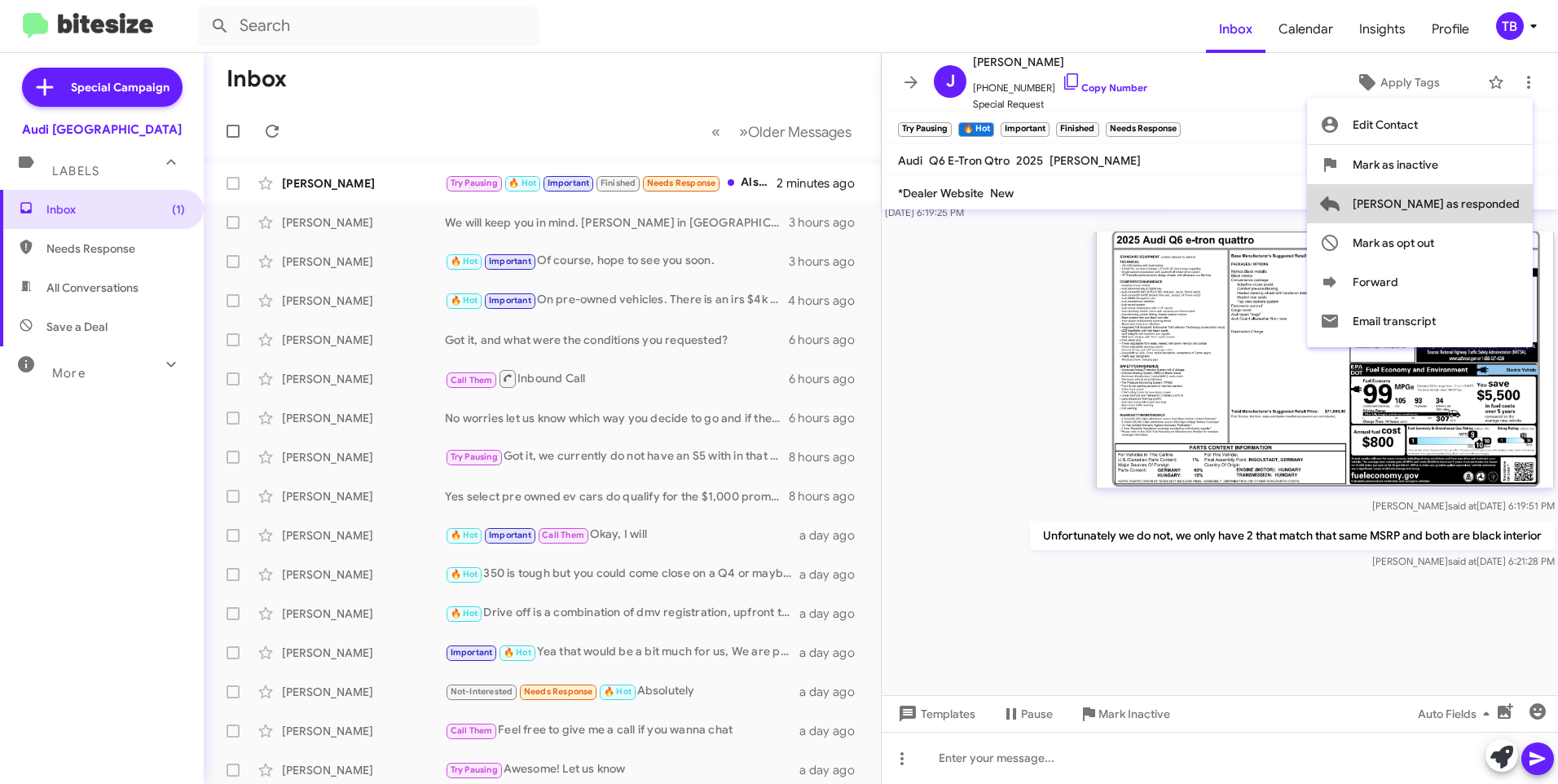
click at [1497, 205] on span "[PERSON_NAME] as responded" at bounding box center [1437, 204] width 167 height 39
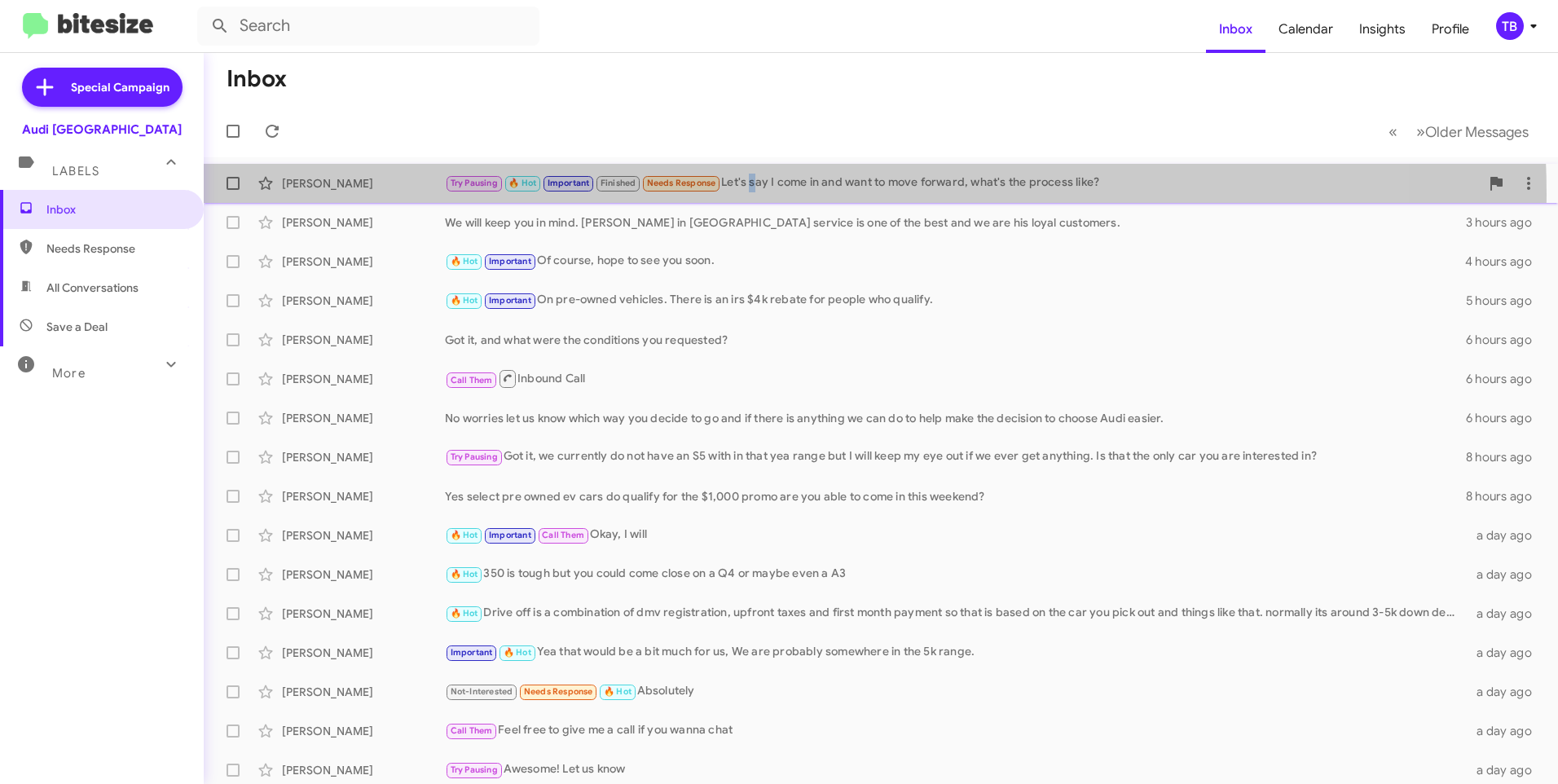
click at [754, 195] on div "[PERSON_NAME] Try Pausing 🔥 Hot Important Finished Needs Response Let's say I c…" at bounding box center [881, 183] width 1328 height 33
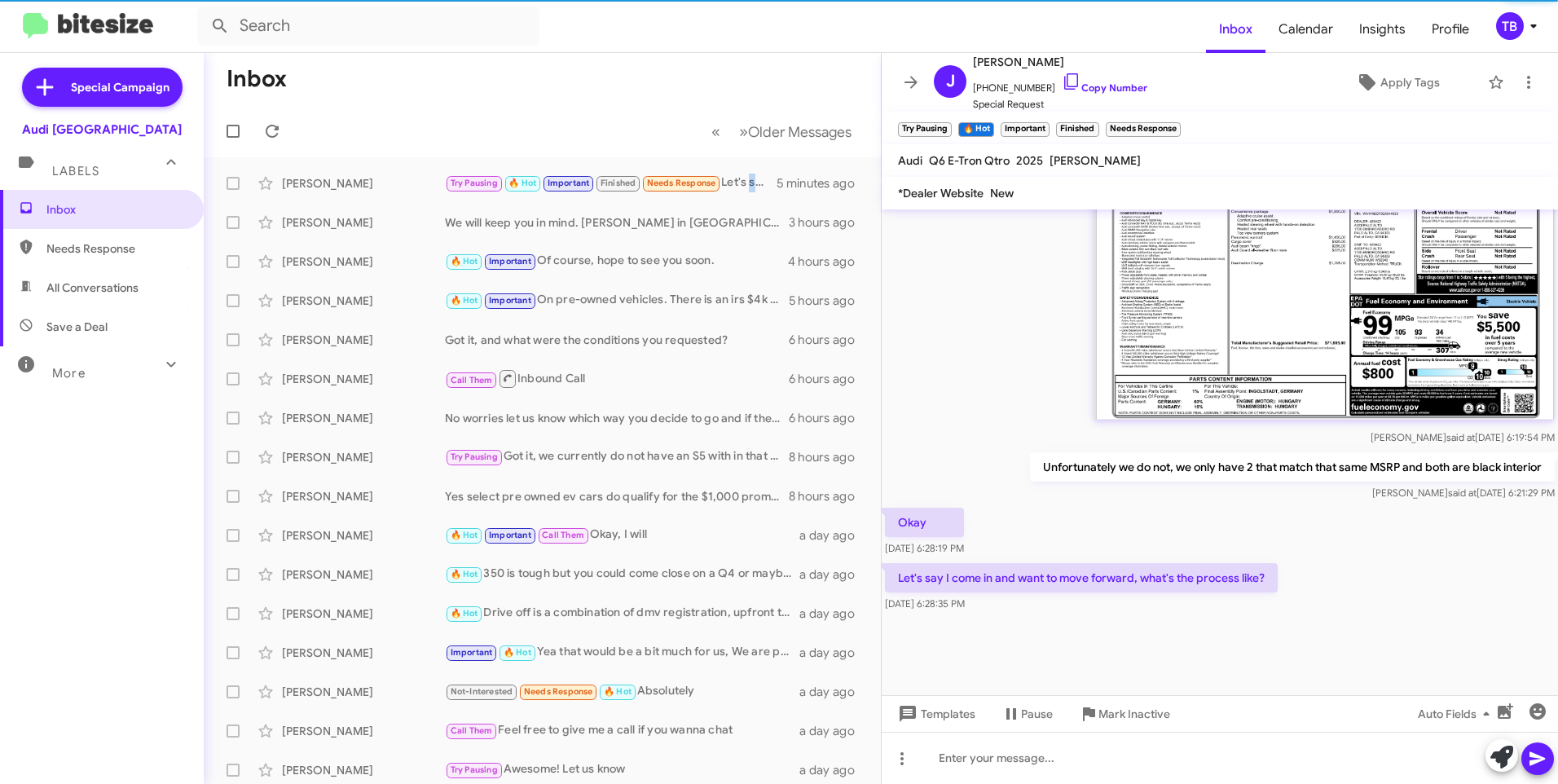
scroll to position [915, 0]
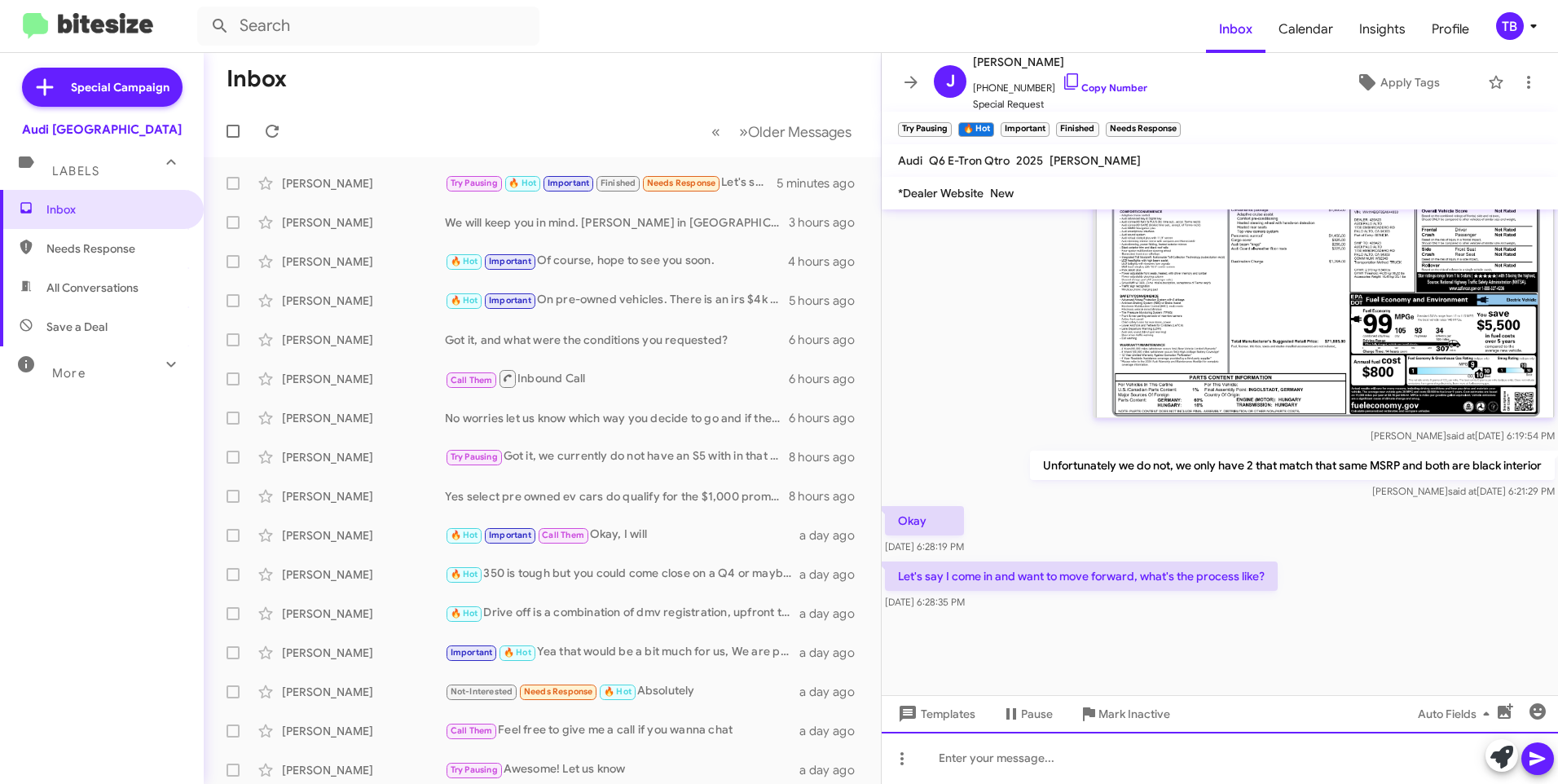
click at [1028, 768] on div at bounding box center [1221, 757] width 677 height 53
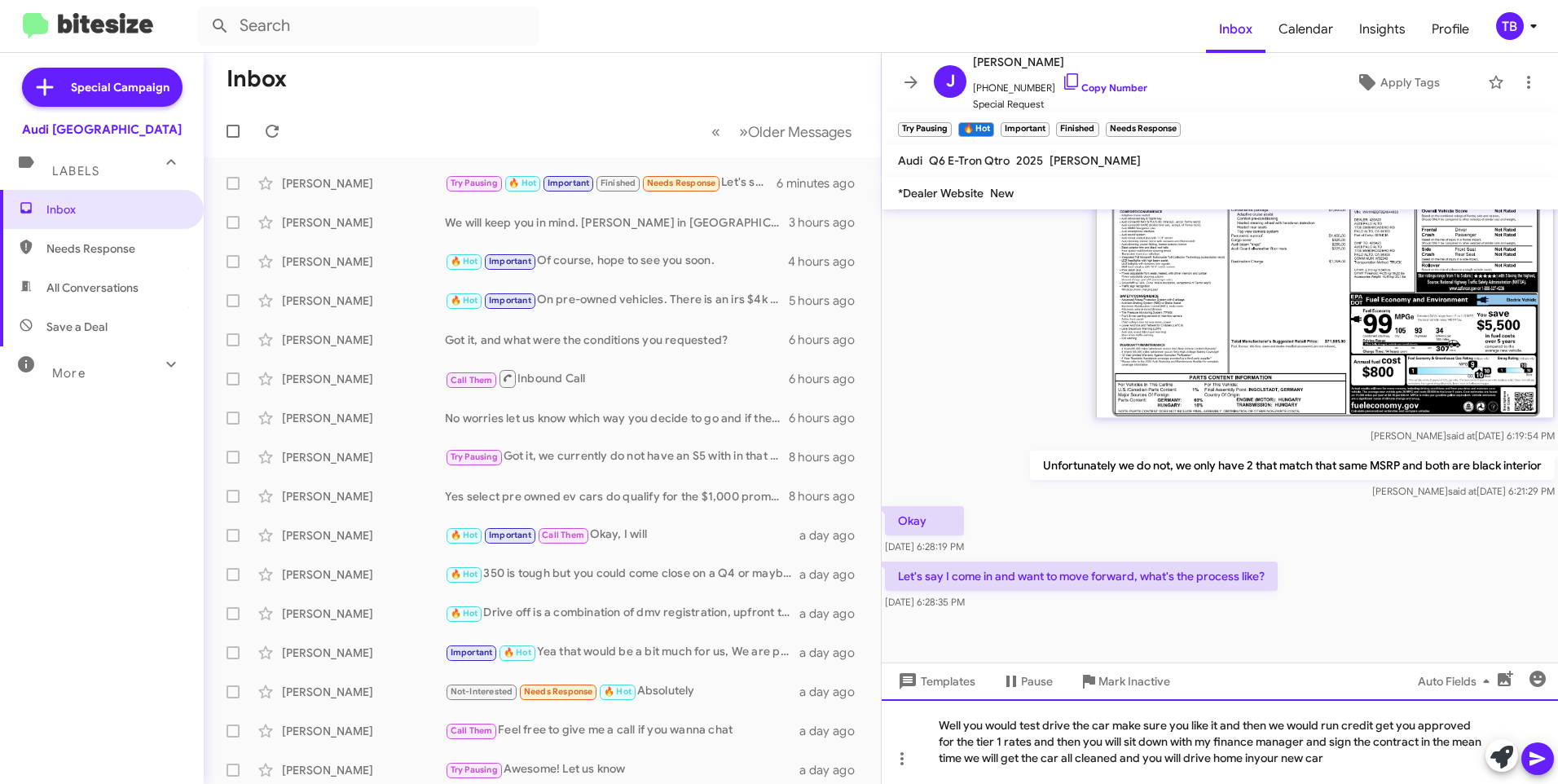
click at [1294, 763] on div "Well you would test drive the car make sure you like it and then we would run c…" at bounding box center [1221, 741] width 677 height 85
click at [1177, 757] on div "Well you would test drive the car make sure you like it and then we would run c…" at bounding box center [1221, 741] width 677 height 85
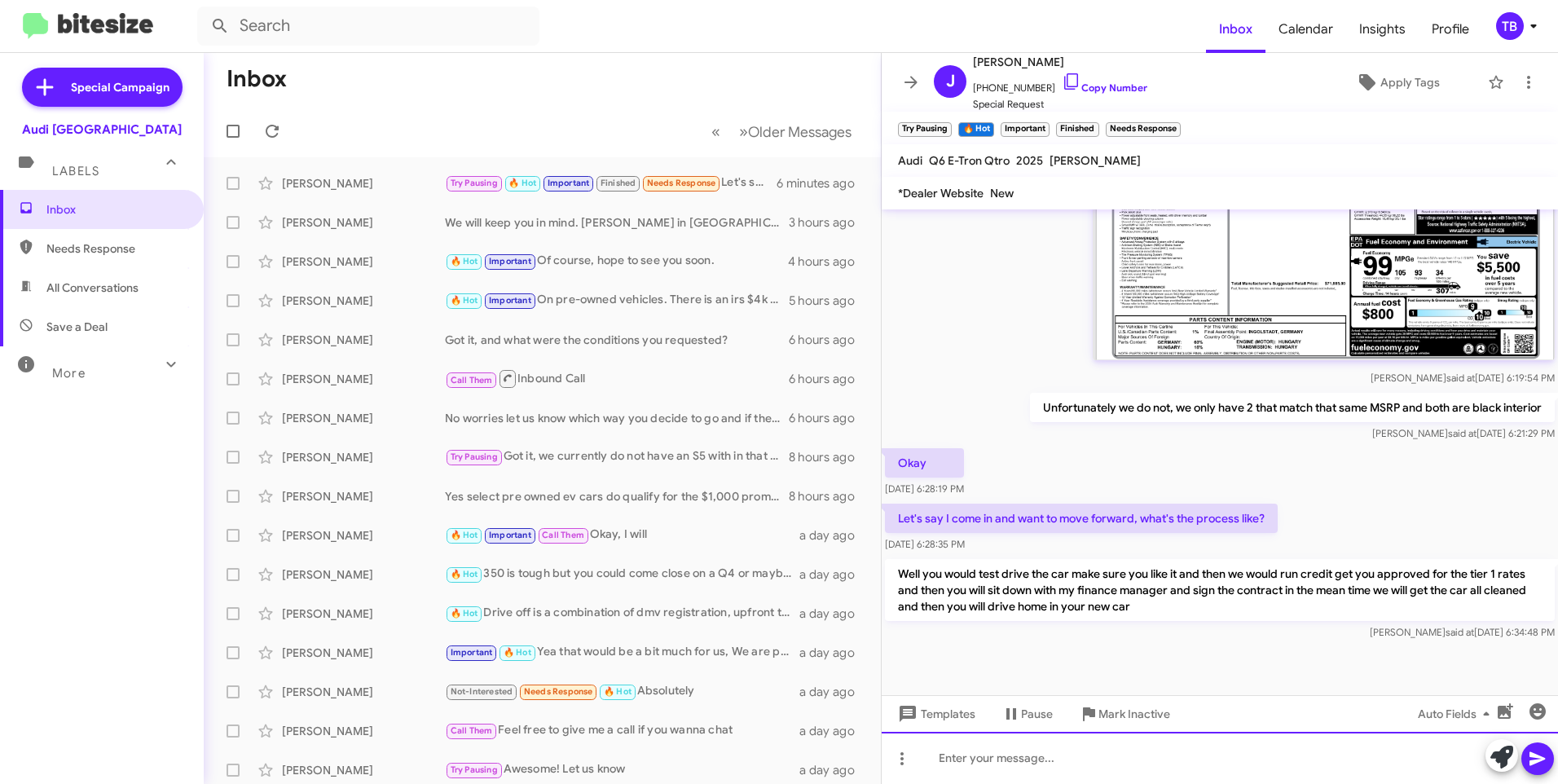
scroll to position [2495, 0]
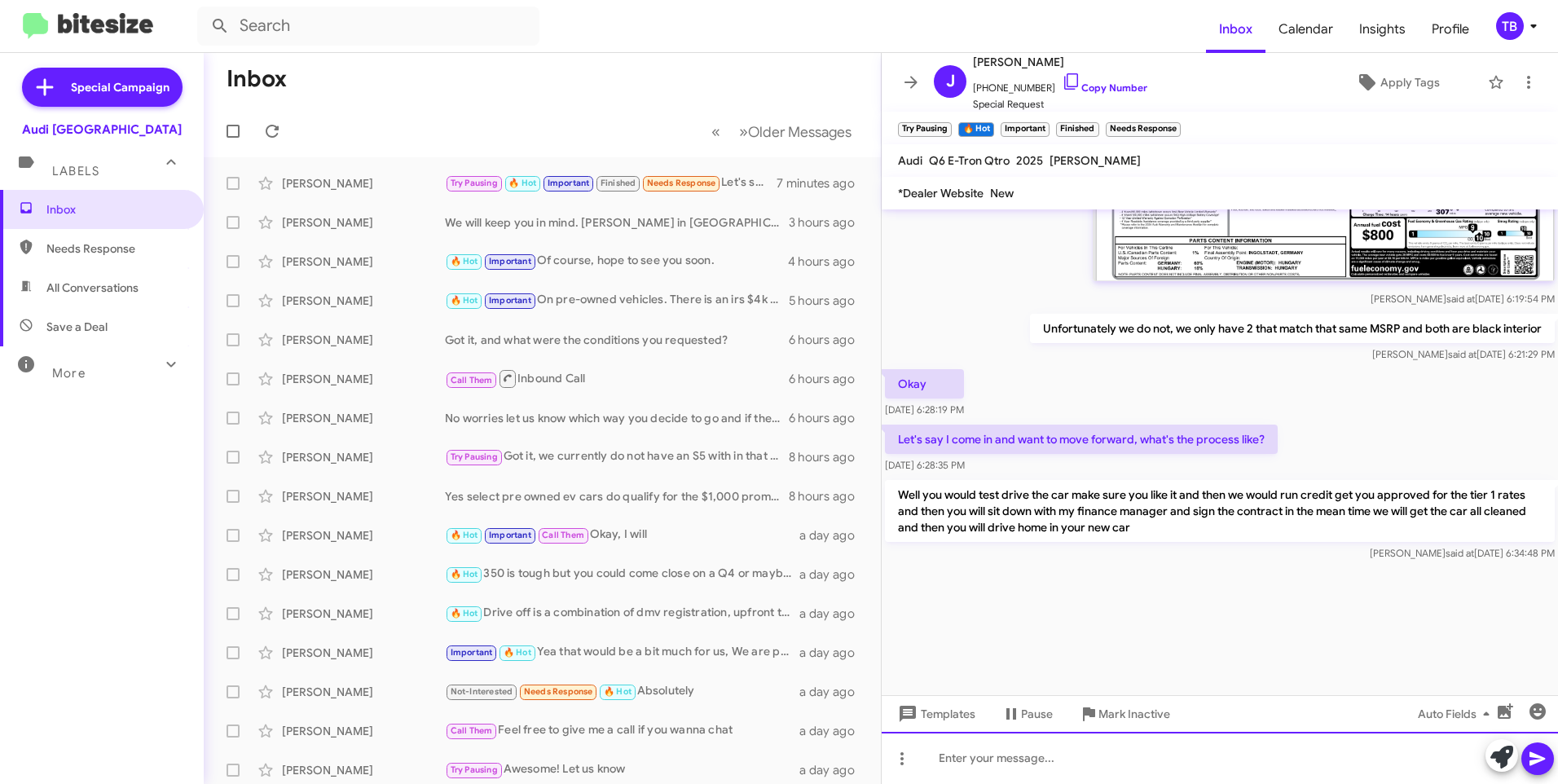
click at [1051, 768] on div at bounding box center [1221, 757] width 677 height 53
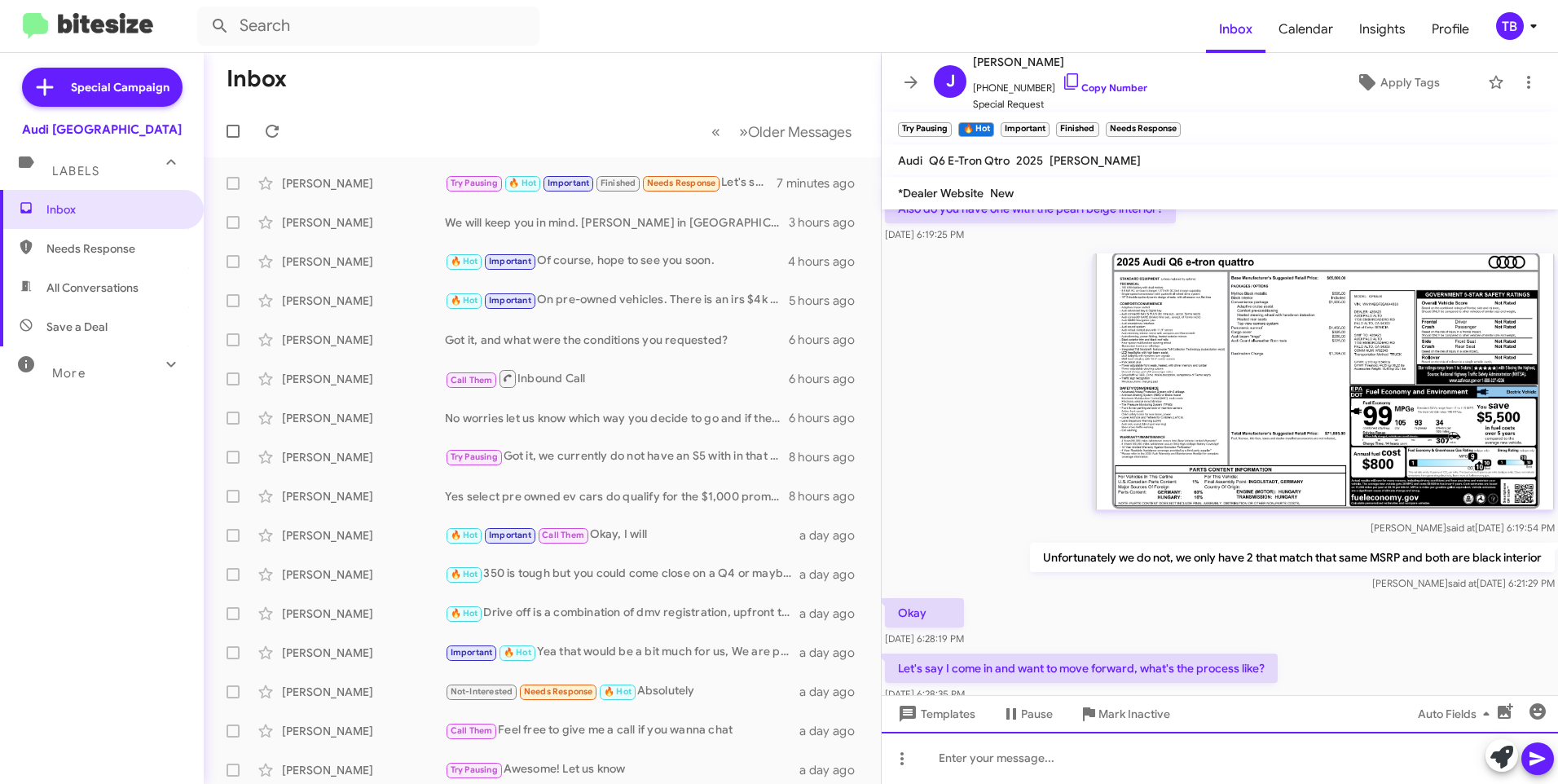
scroll to position [2555, 0]
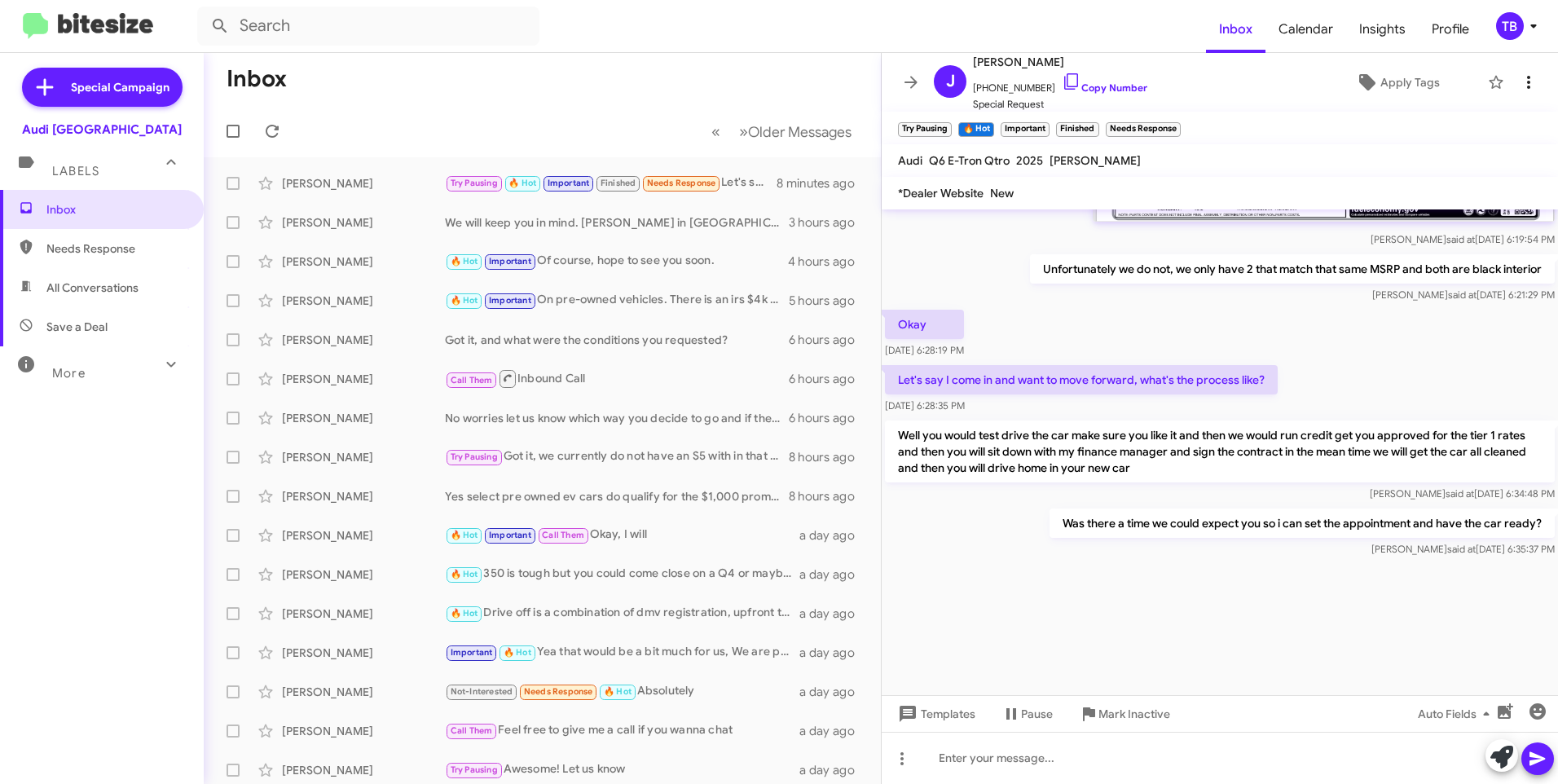
click at [1529, 82] on span at bounding box center [1529, 82] width 33 height 20
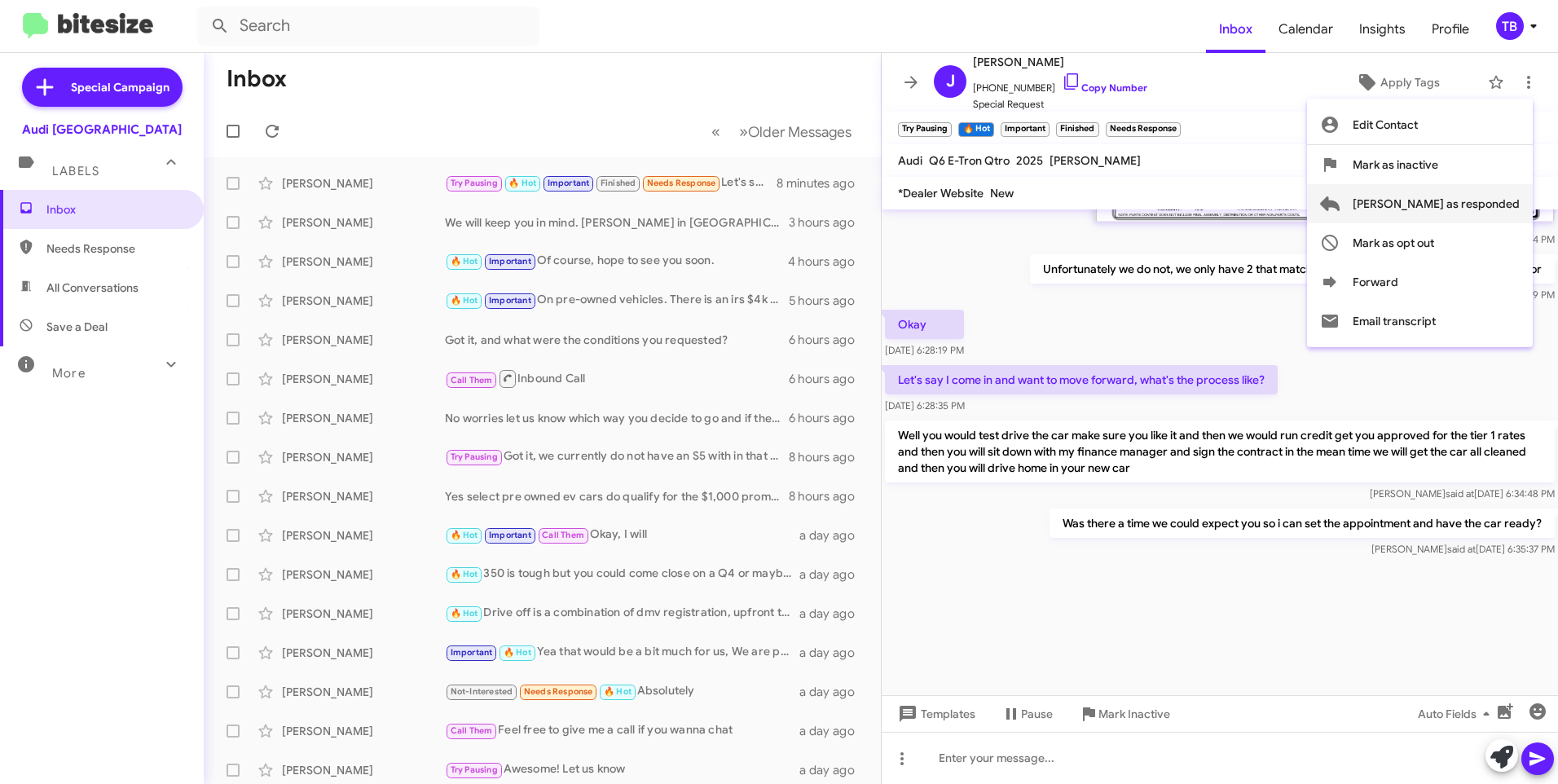
click at [1442, 204] on span "[PERSON_NAME] as responded" at bounding box center [1437, 204] width 167 height 39
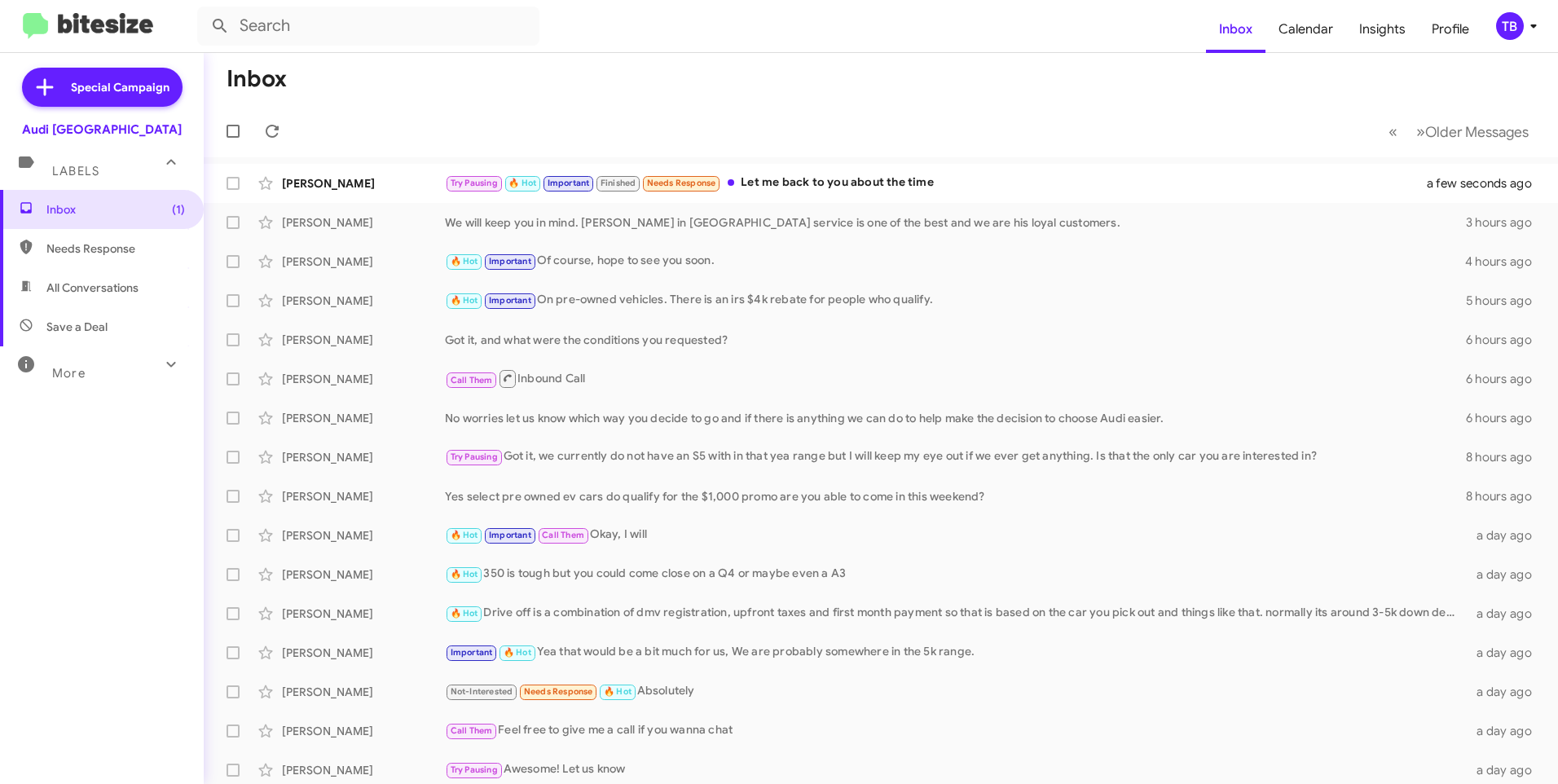
click at [879, 179] on div "Try Pausing 🔥 Hot Important Finished Needs Response Let me back to you about th…" at bounding box center [946, 182] width 1002 height 19
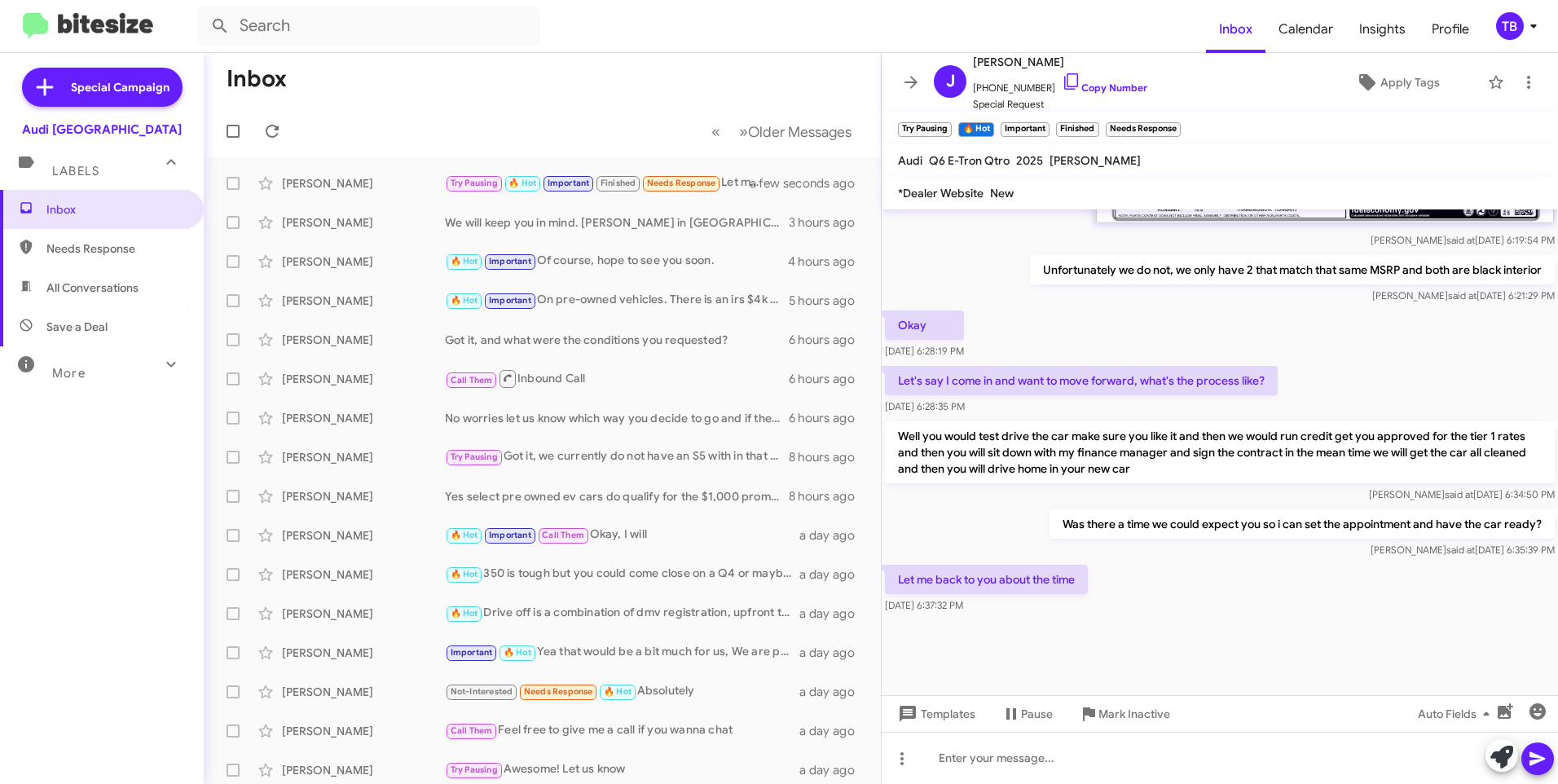
scroll to position [998, 0]
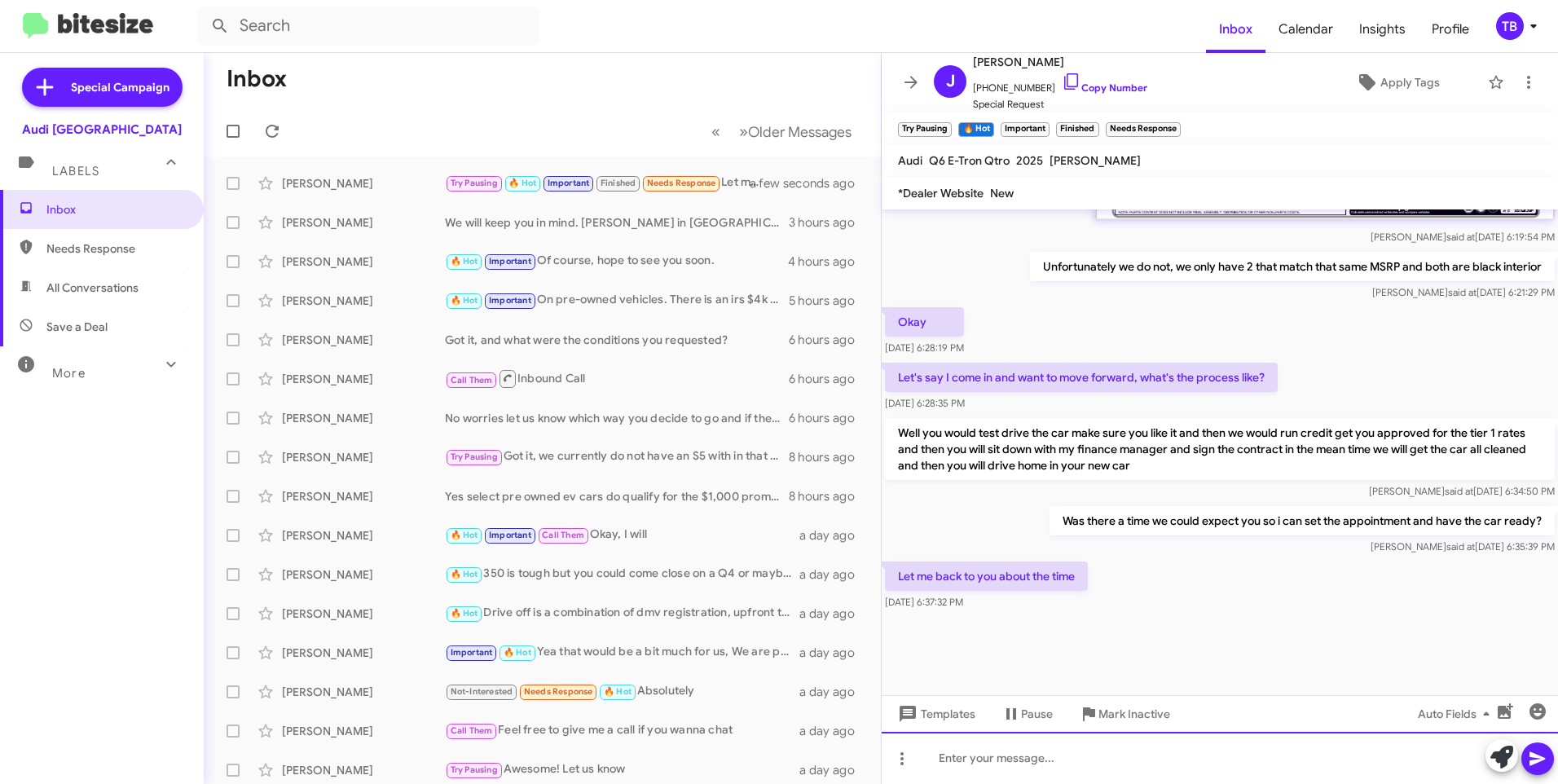
click at [1066, 751] on div at bounding box center [1221, 757] width 677 height 53
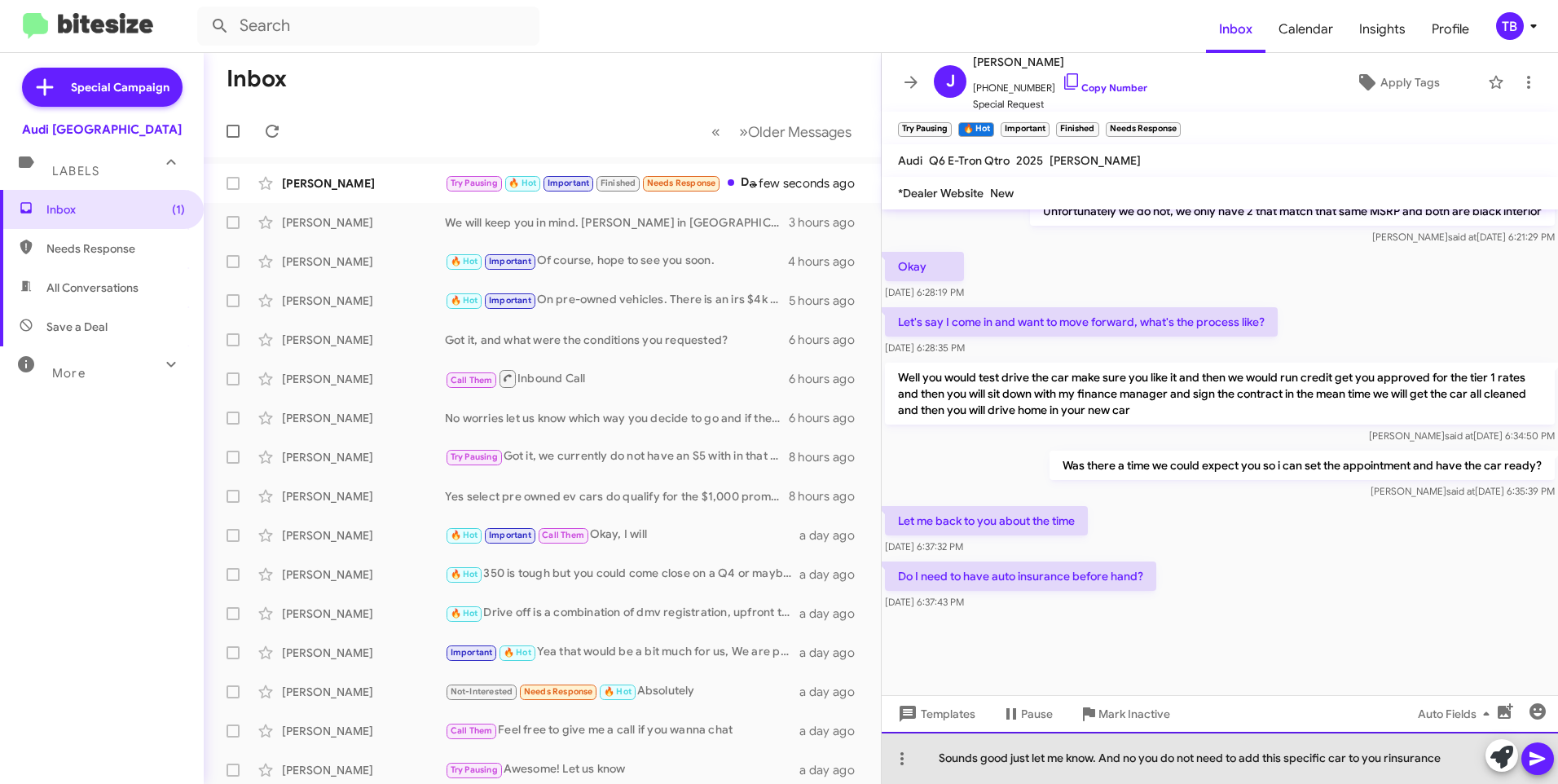
click at [1390, 763] on div "Sounds good just let me know. And no you do not need to add this specific car t…" at bounding box center [1221, 757] width 677 height 53
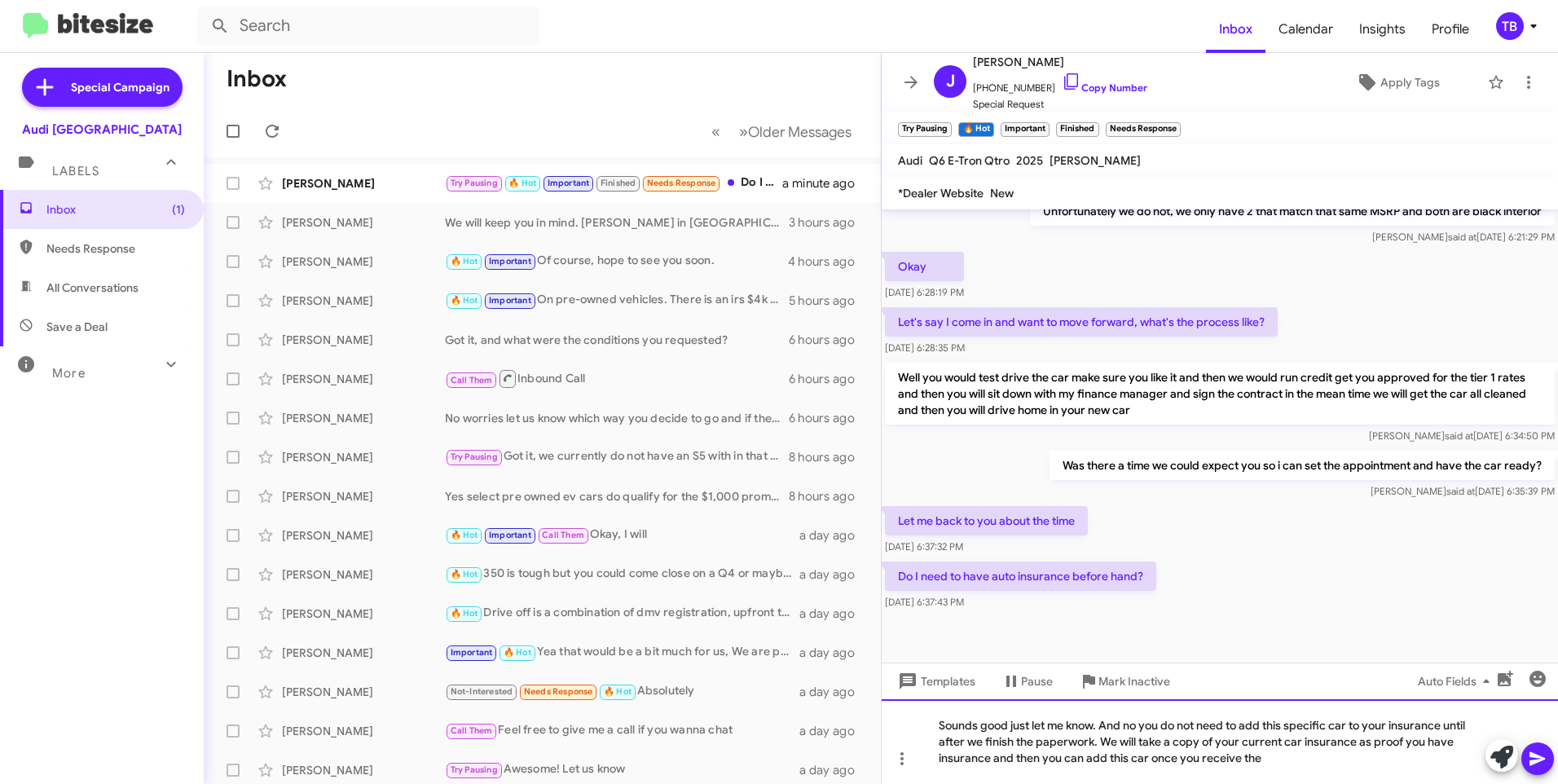
click at [1311, 763] on div "Sounds good just let me know. And no you do not need to add this specific car t…" at bounding box center [1221, 741] width 677 height 85
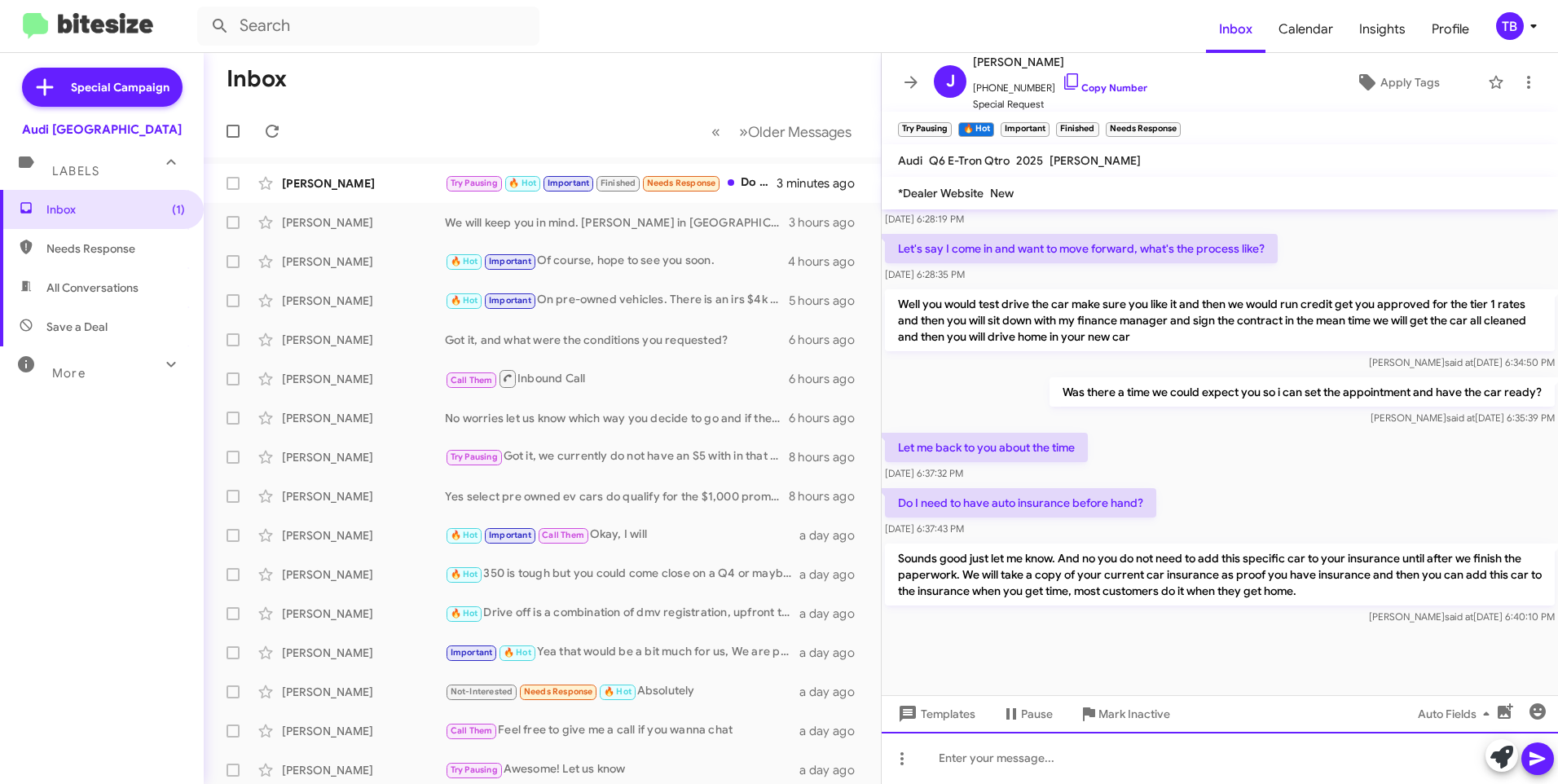
scroll to position [2441, 0]
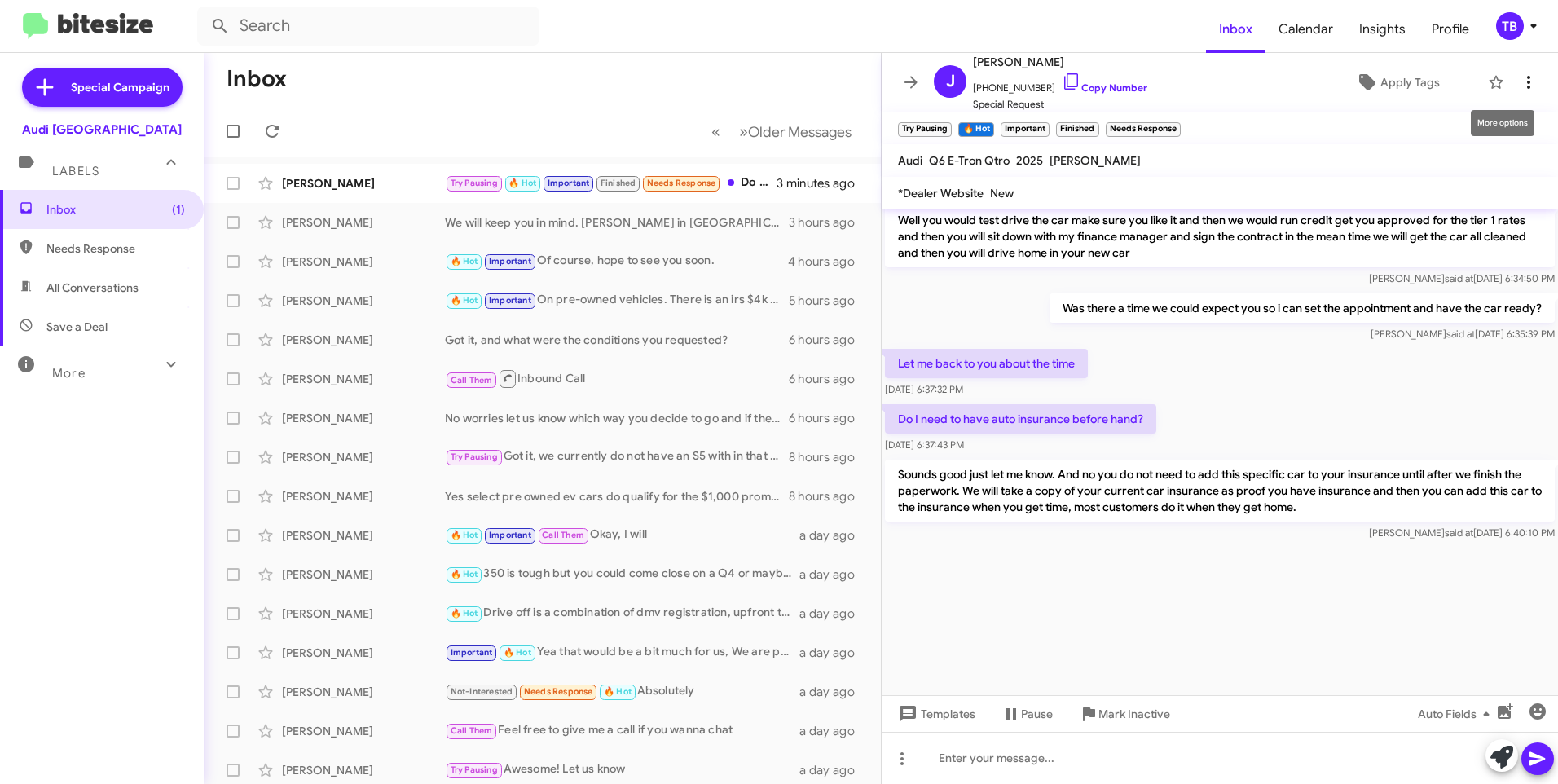
click at [1522, 84] on icon at bounding box center [1529, 82] width 20 height 20
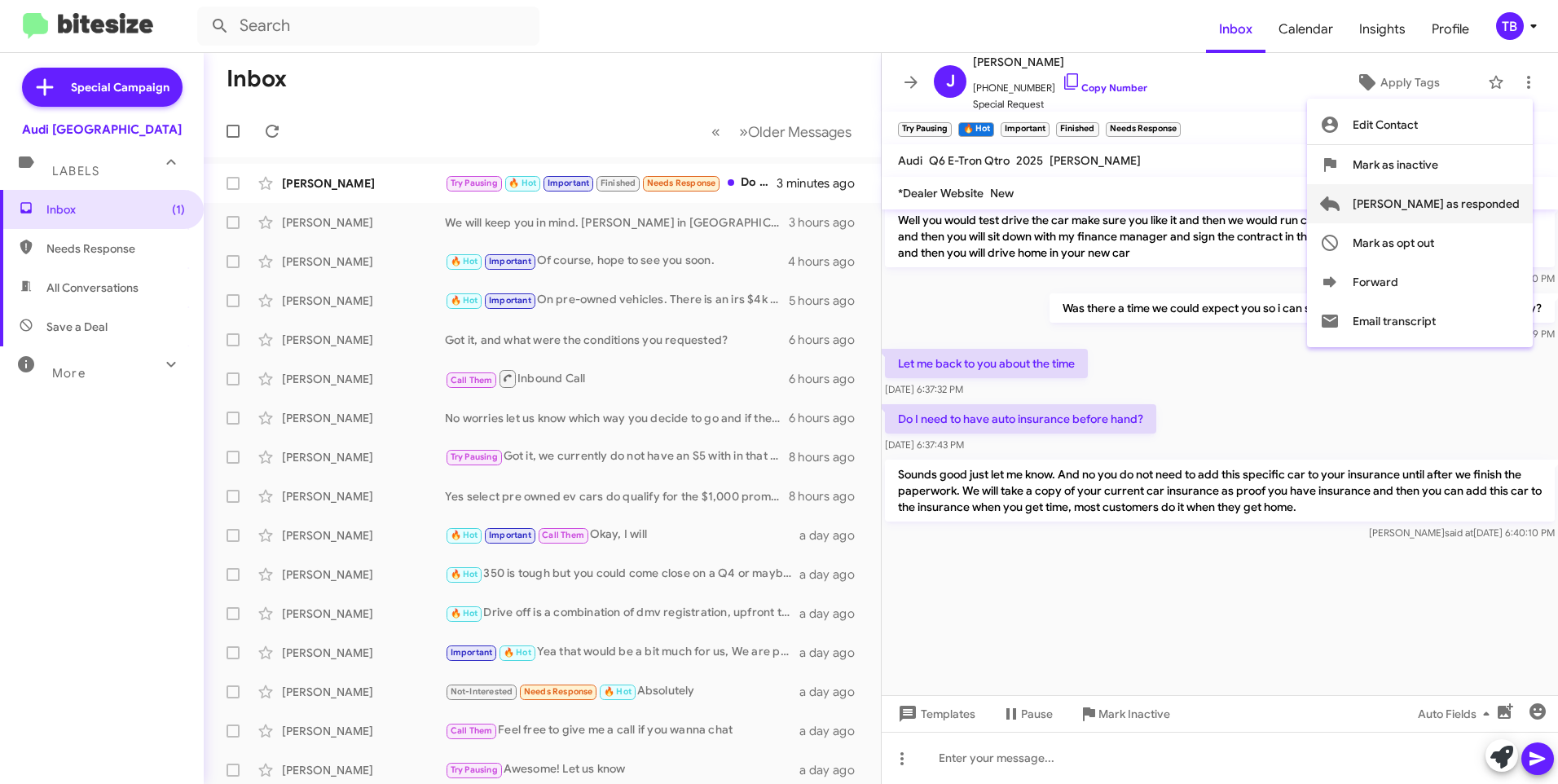
click at [1448, 199] on span "[PERSON_NAME] as responded" at bounding box center [1437, 204] width 167 height 39
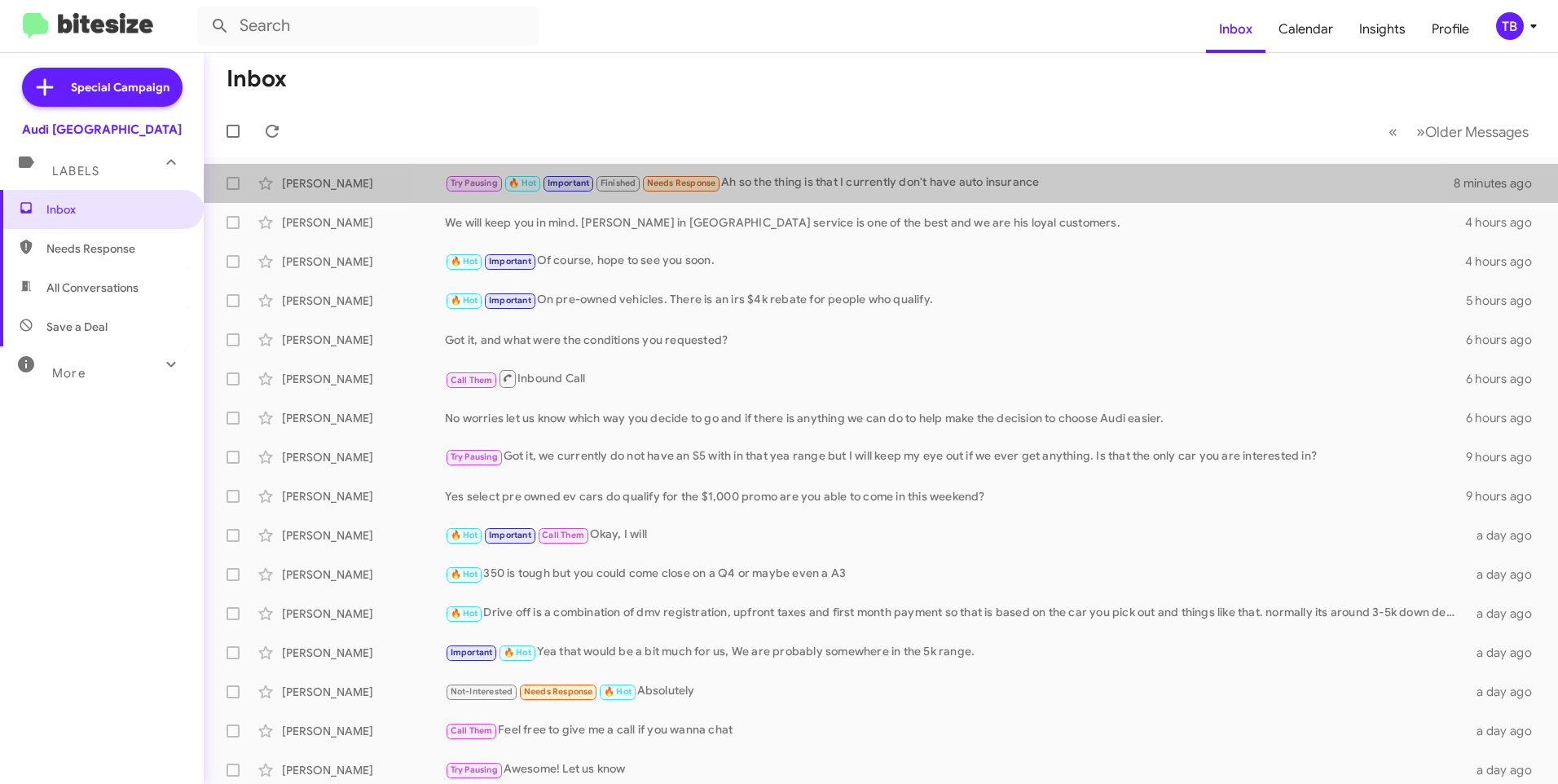
click at [897, 187] on div "Try Pausing 🔥 Hot Important Finished Needs Response Ah so the thing is that I c…" at bounding box center [949, 182] width 1009 height 19
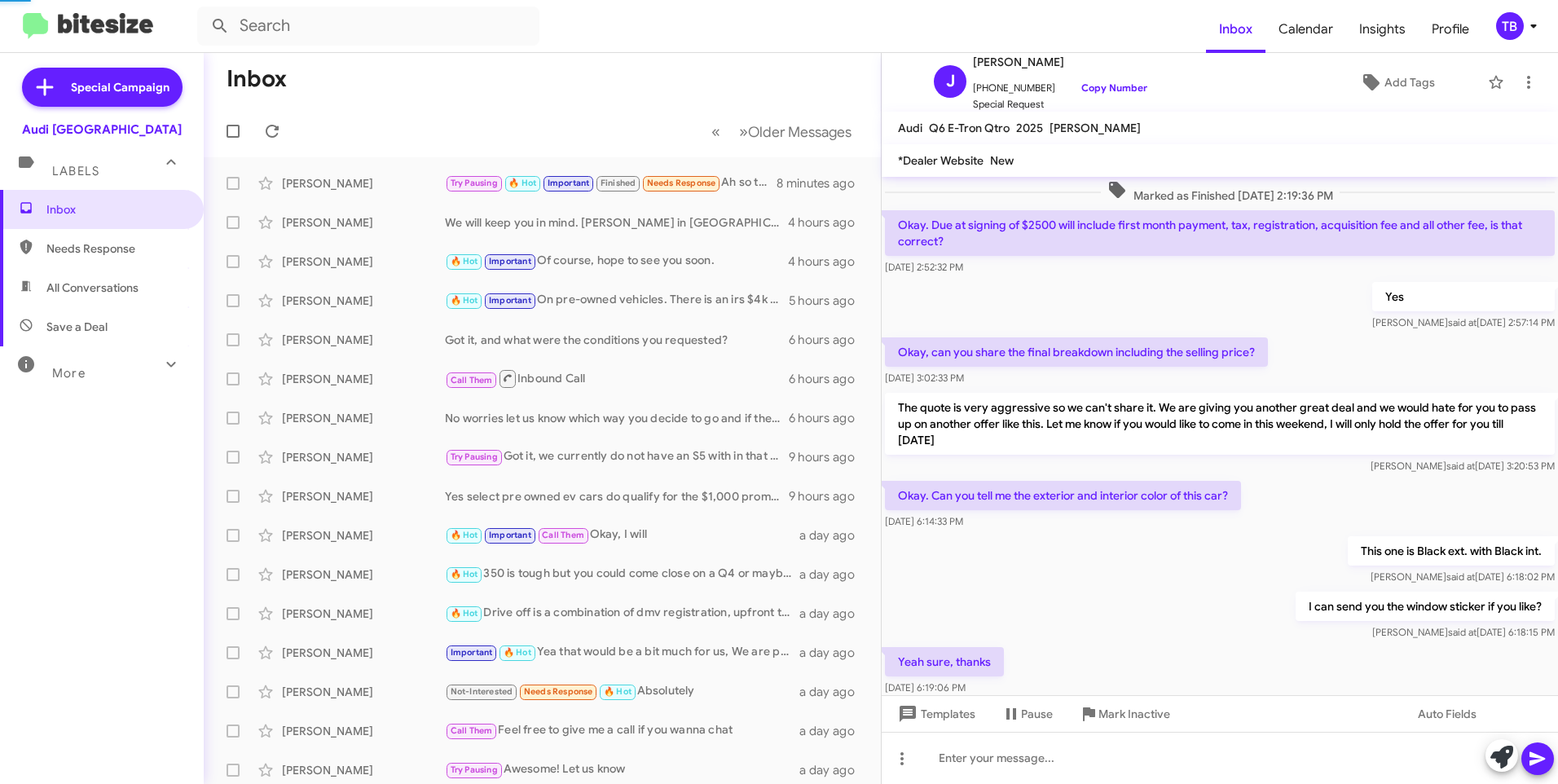
scroll to position [998, 0]
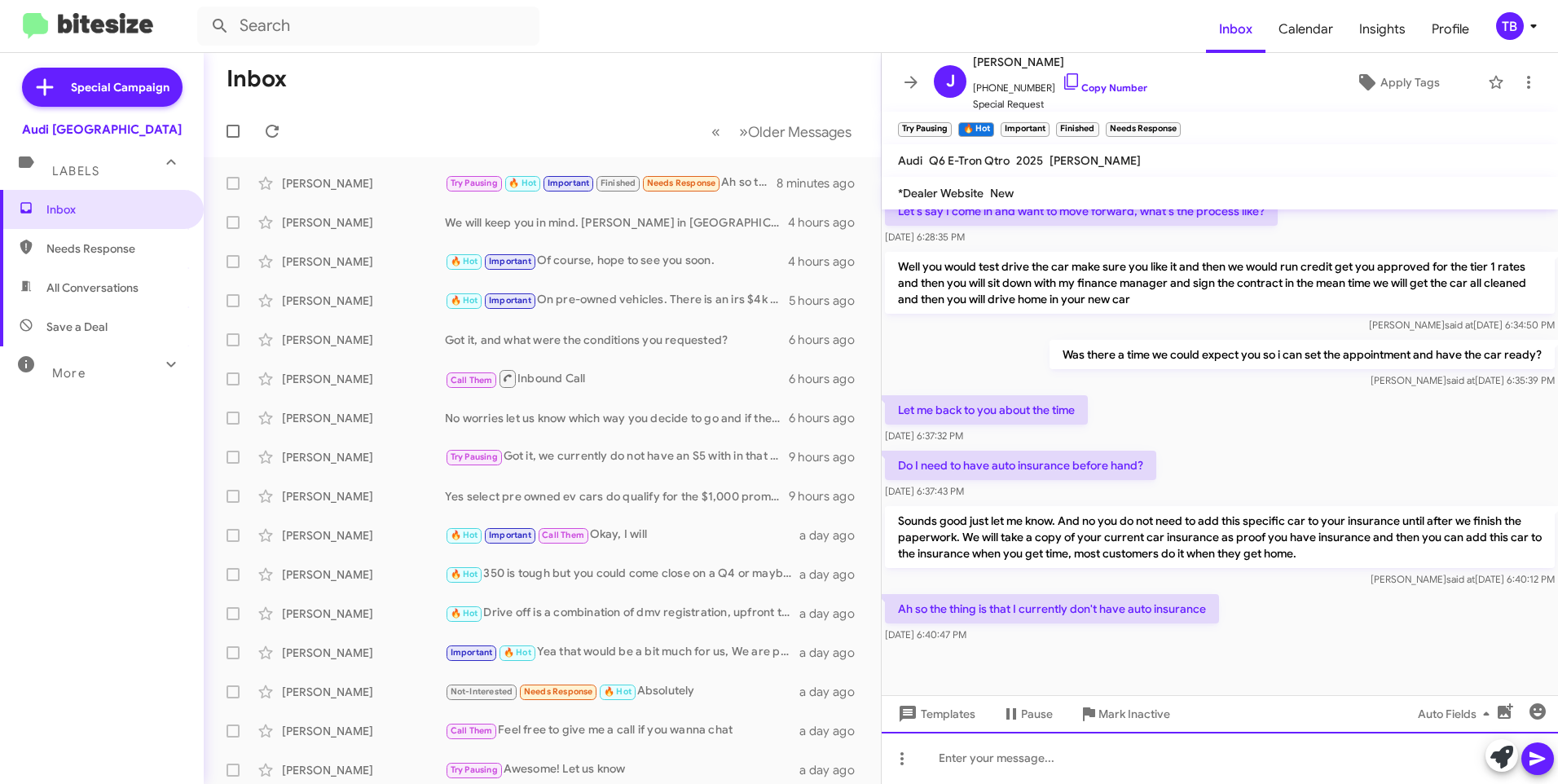
click at [1115, 748] on div at bounding box center [1221, 757] width 677 height 53
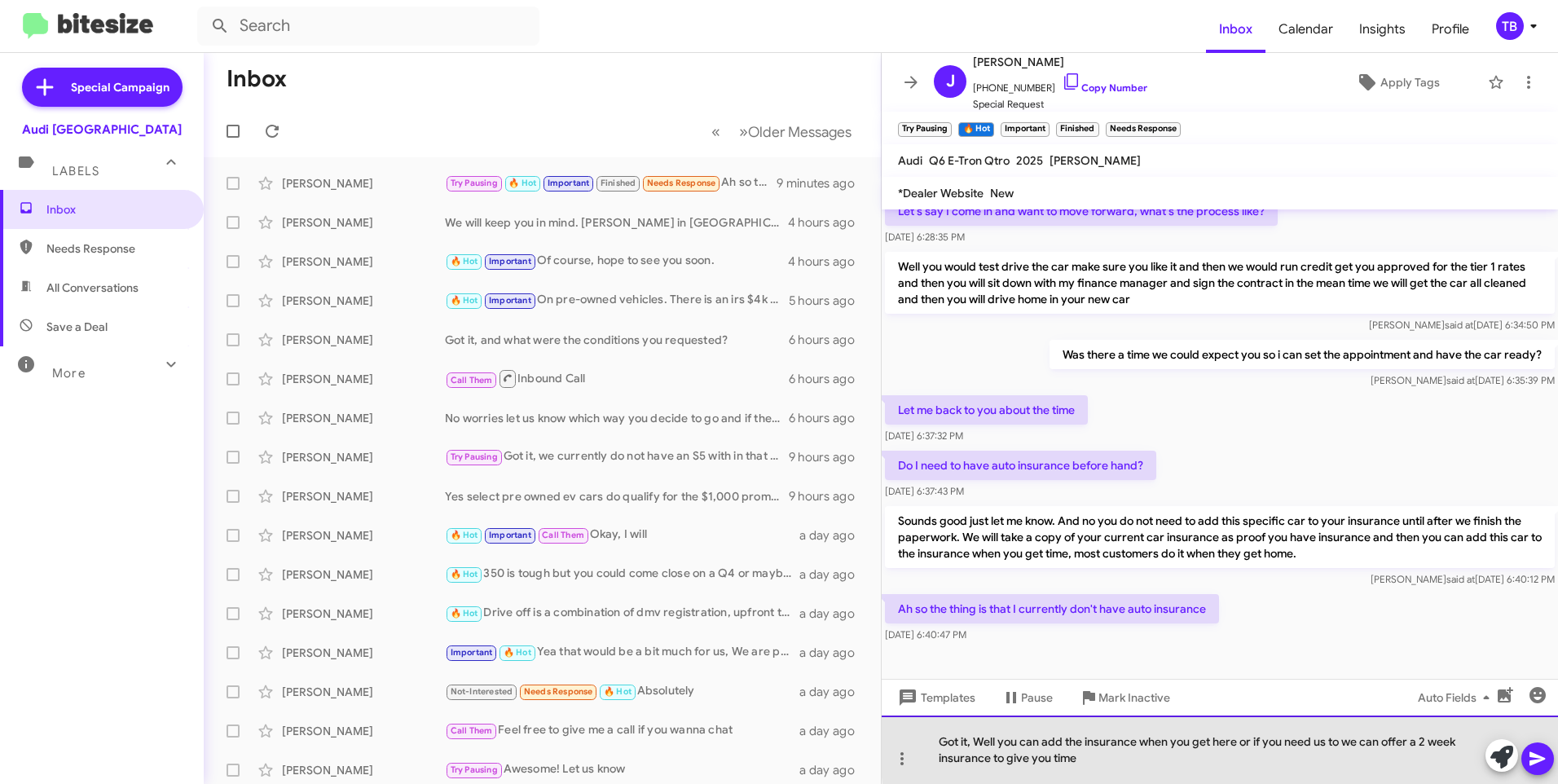
click at [1411, 738] on div "Got it, Well you can add the insurance when you get here or if you need us to w…" at bounding box center [1221, 749] width 677 height 69
click at [989, 764] on div "Got it, Well you can add the insurance when you get here or if you need us to w…" at bounding box center [1221, 749] width 677 height 69
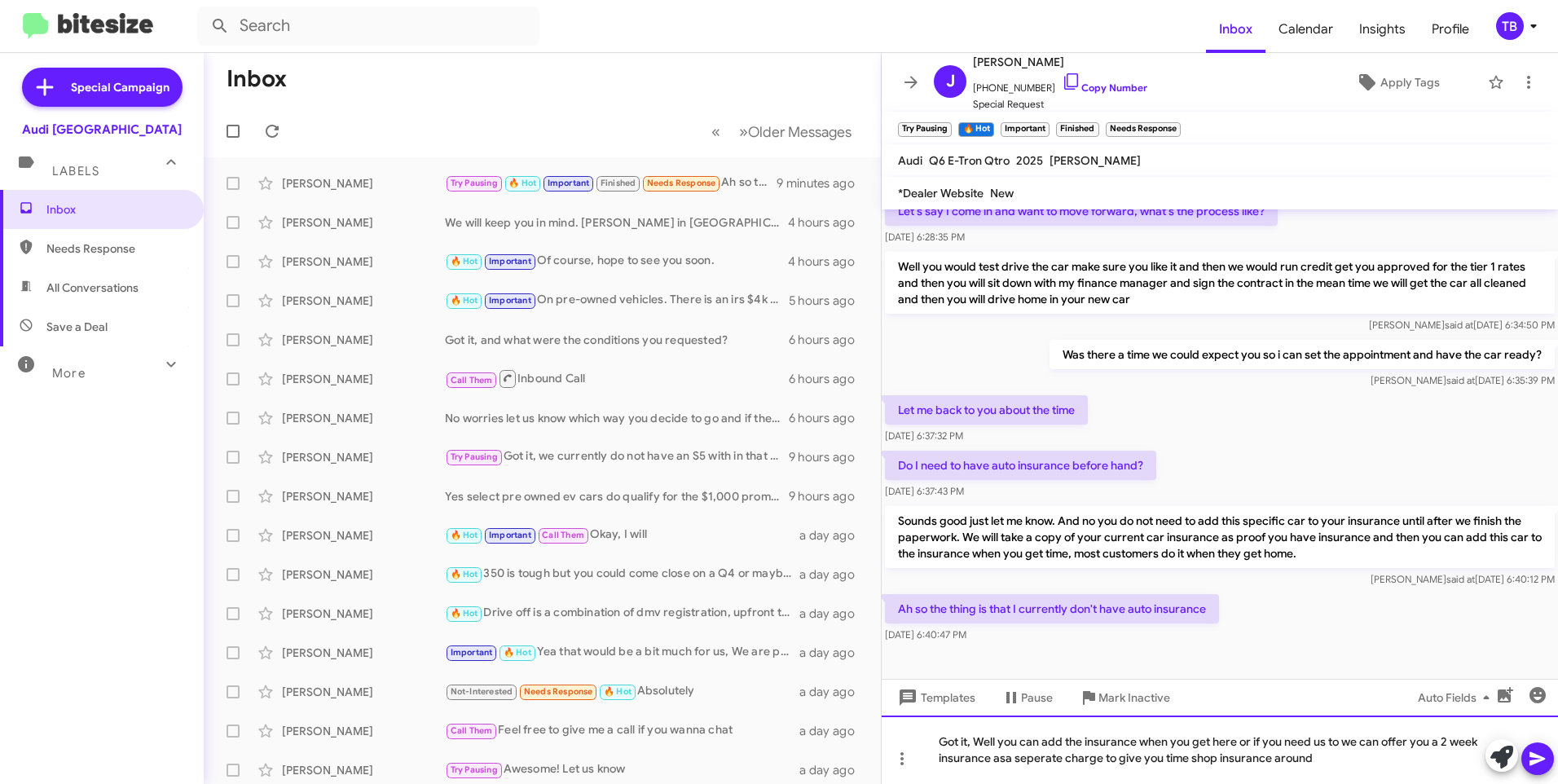
click at [1010, 761] on div "Got it, Well you can add the insurance when you get here or if you need us to w…" at bounding box center [1221, 749] width 677 height 69
click at [1006, 757] on mat-tooltip-component "Pause Conversation" at bounding box center [1026, 736] width 111 height 49
click at [1006, 758] on mat-tooltip-component "Pause Conversation" at bounding box center [1026, 736] width 111 height 49
click at [1000, 756] on mat-tooltip-component "Pause Conversation" at bounding box center [1026, 736] width 111 height 49
click at [1031, 756] on mat-tooltip-component "Pause Conversation" at bounding box center [1026, 736] width 111 height 49
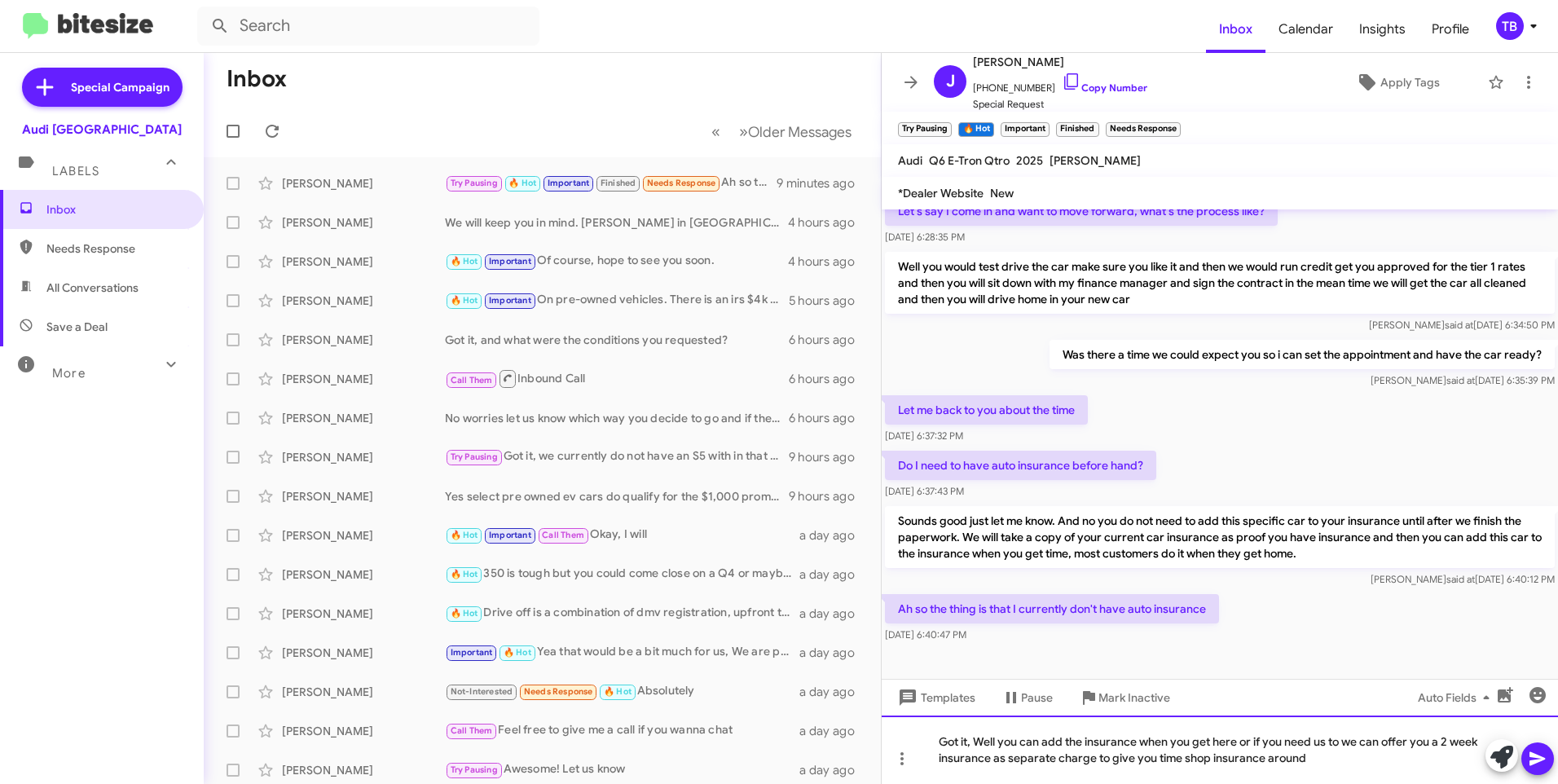
click at [1007, 762] on div "Got it, Well you can add the insurance when you get here or if you need us to w…" at bounding box center [1221, 749] width 677 height 69
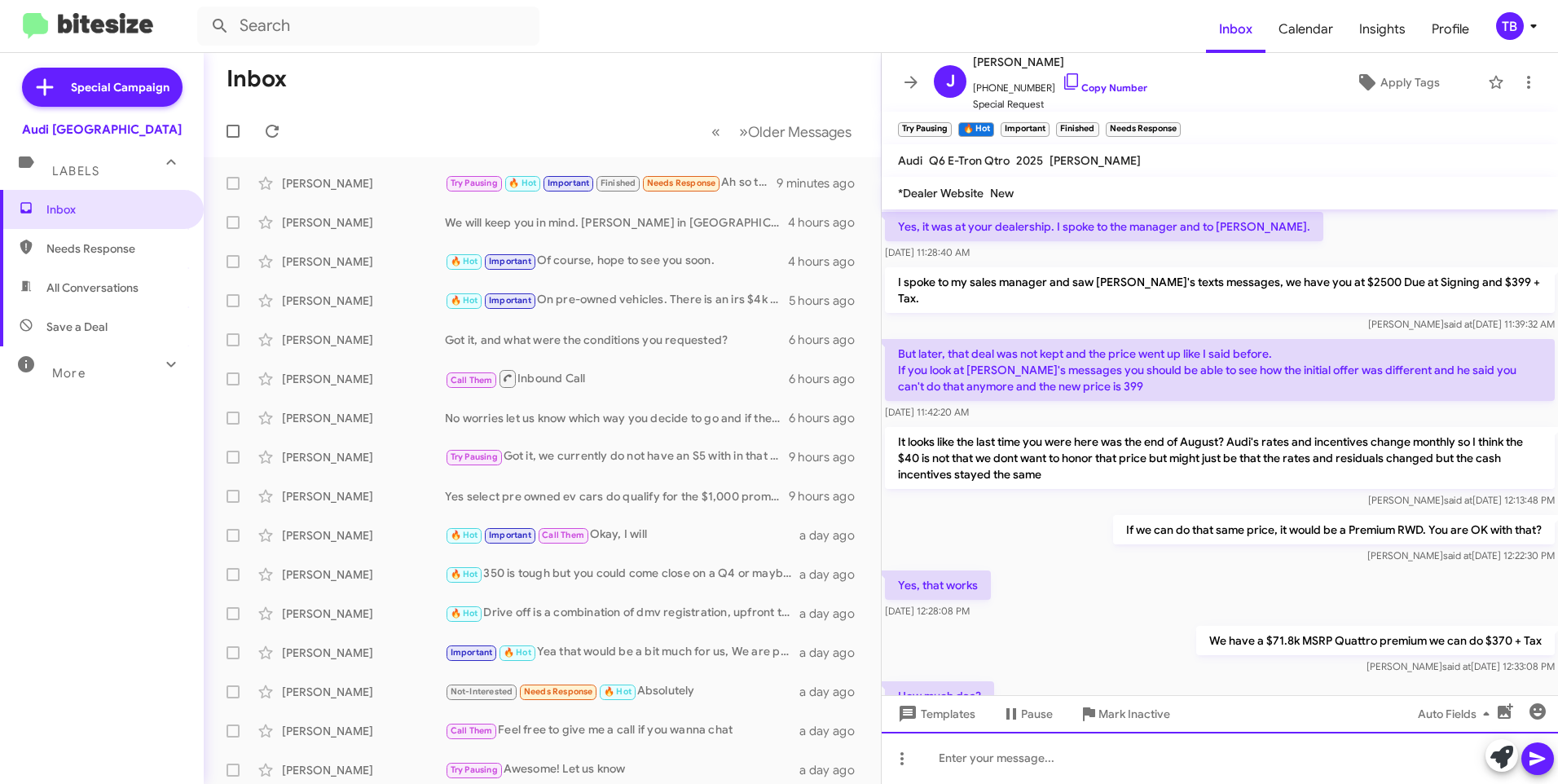
scroll to position [651, 0]
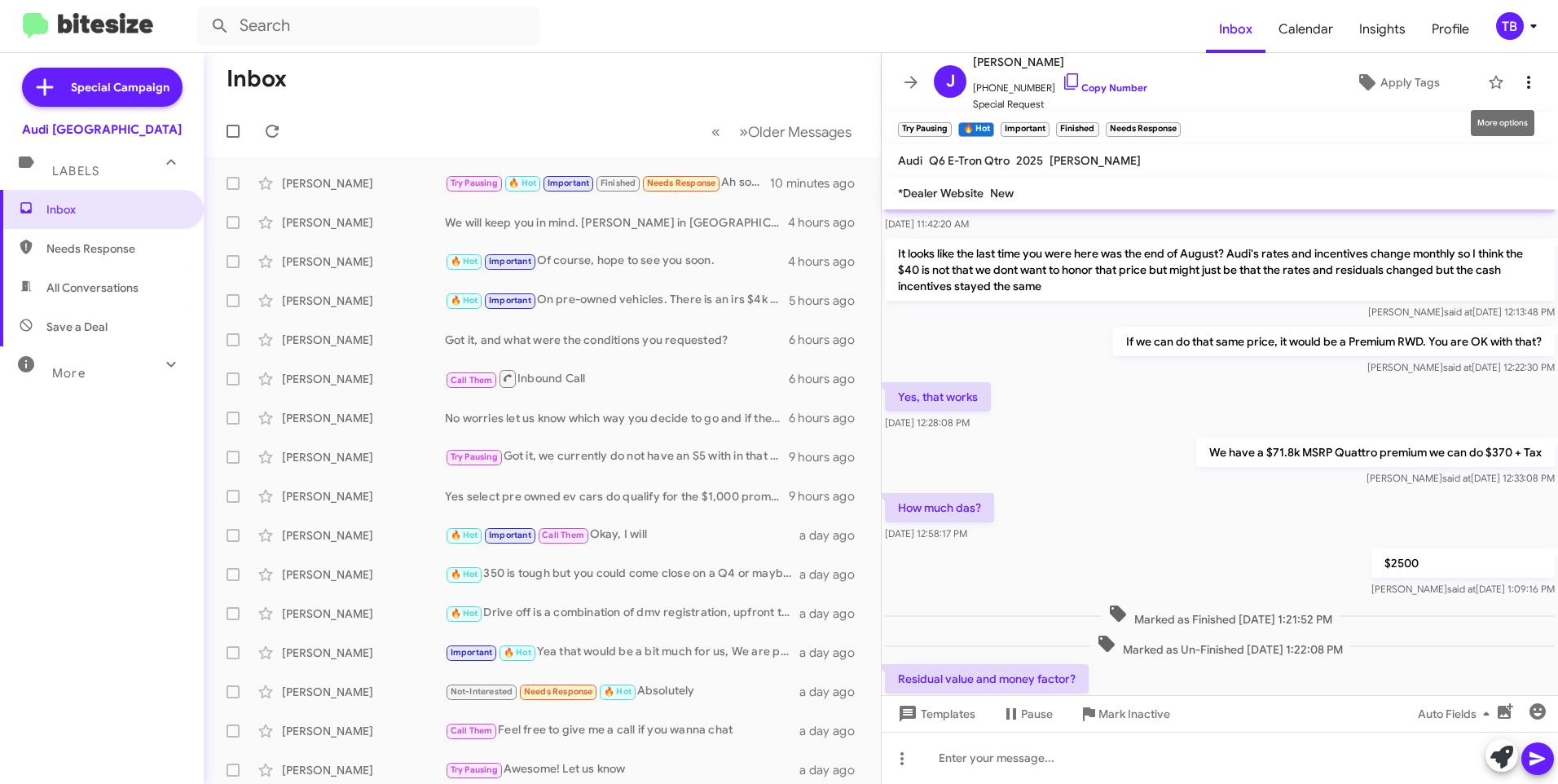
click at [1520, 83] on icon at bounding box center [1529, 82] width 20 height 20
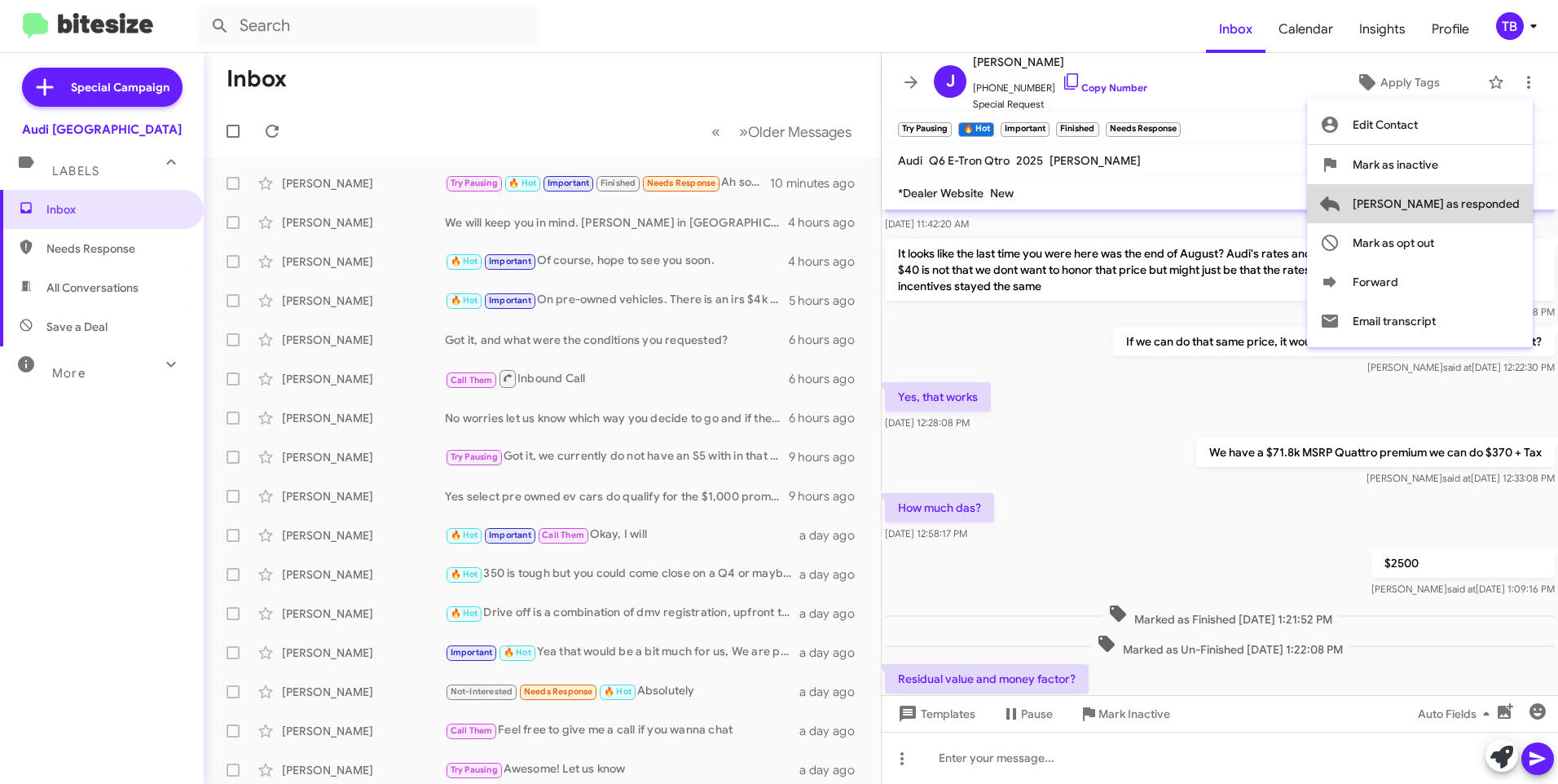
click at [1512, 200] on span "[PERSON_NAME] as responded" at bounding box center [1437, 204] width 167 height 39
